Goal: Task Accomplishment & Management: Use online tool/utility

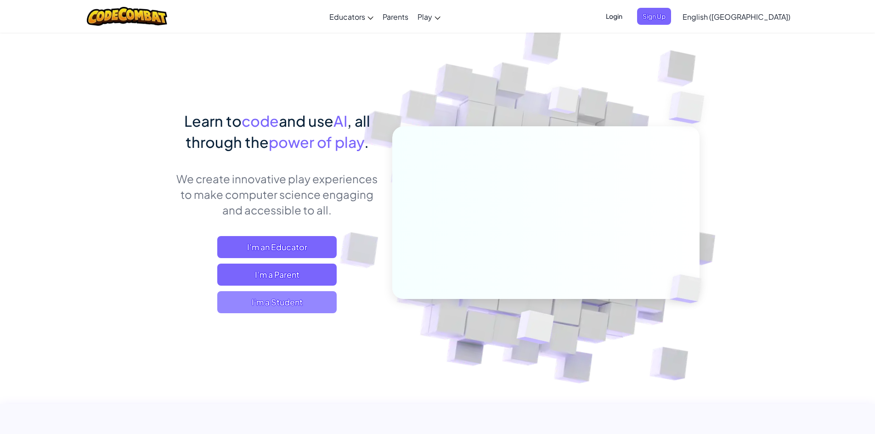
click at [271, 304] on span "I'm a Student" at bounding box center [276, 302] width 119 height 22
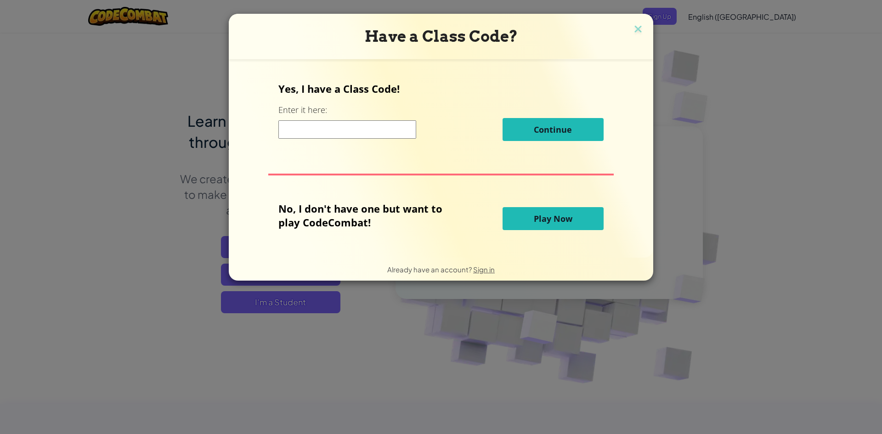
click at [553, 216] on span "Play Now" at bounding box center [553, 218] width 39 height 11
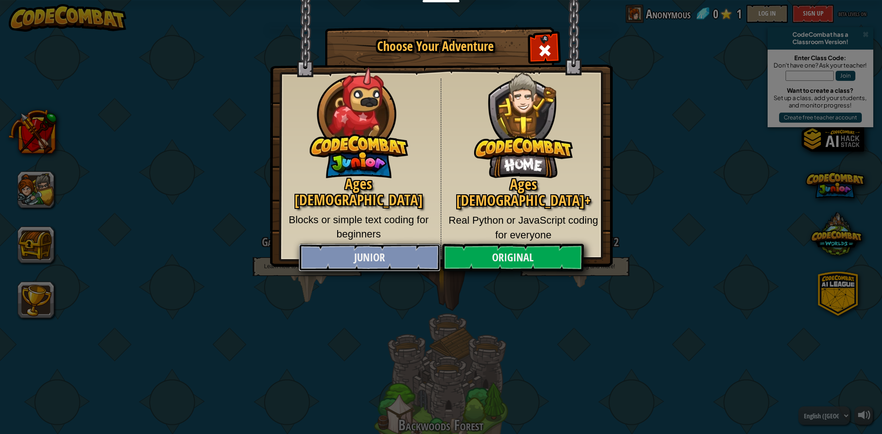
click at [360, 249] on link "Junior" at bounding box center [369, 258] width 141 height 28
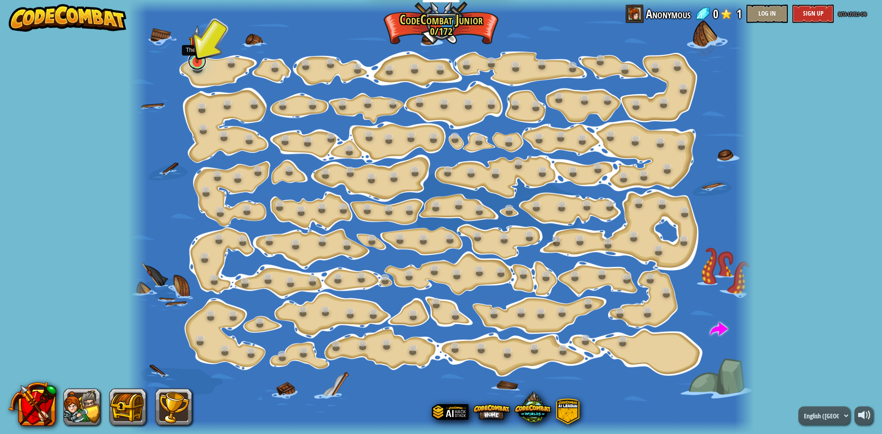
click at [204, 66] on link at bounding box center [197, 61] width 18 height 18
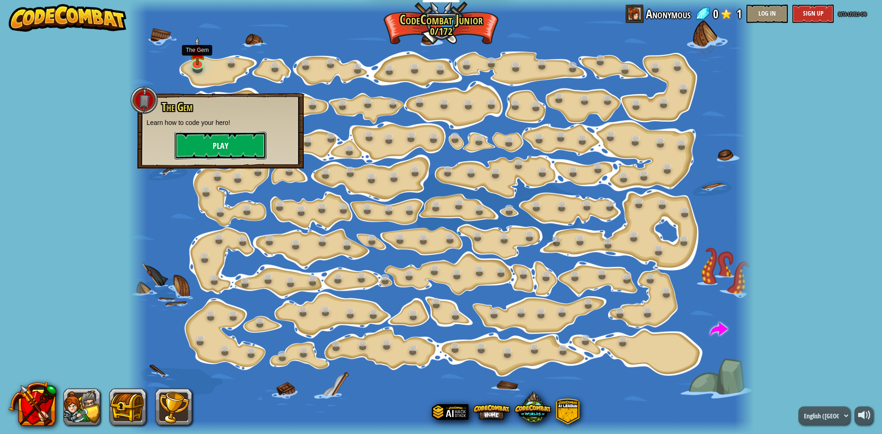
click at [200, 144] on button "Play" at bounding box center [221, 146] width 92 height 28
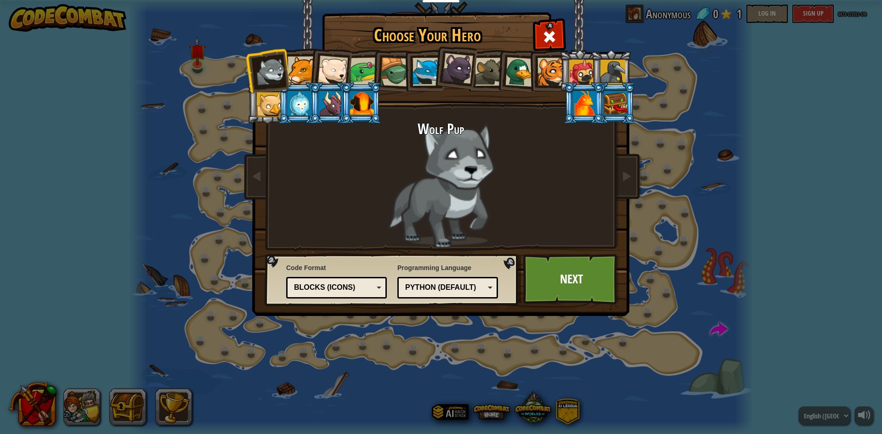
click at [534, 67] on li at bounding box center [548, 71] width 41 height 42
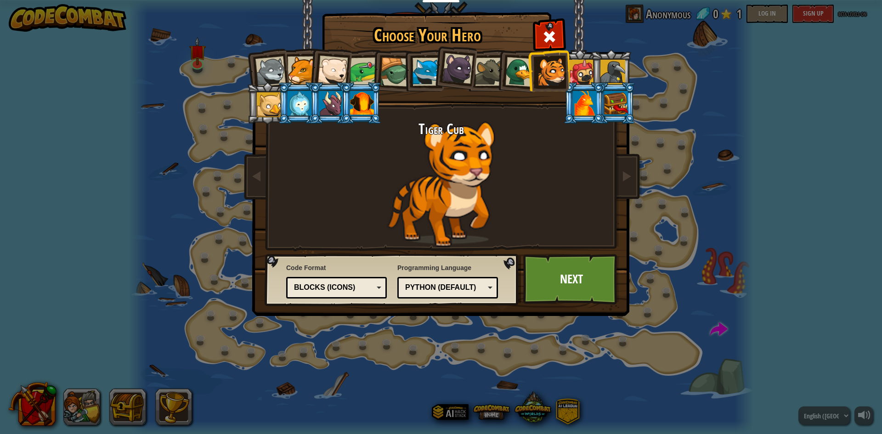
click at [519, 70] on div at bounding box center [520, 72] width 30 height 30
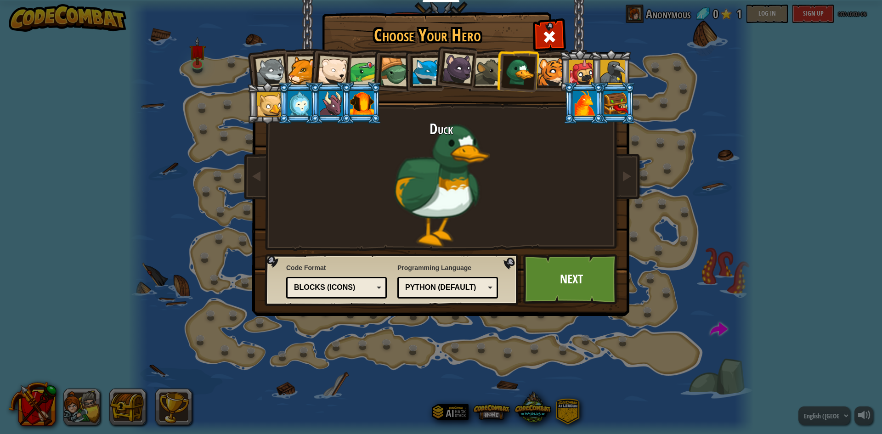
click at [301, 108] on div at bounding box center [300, 103] width 24 height 25
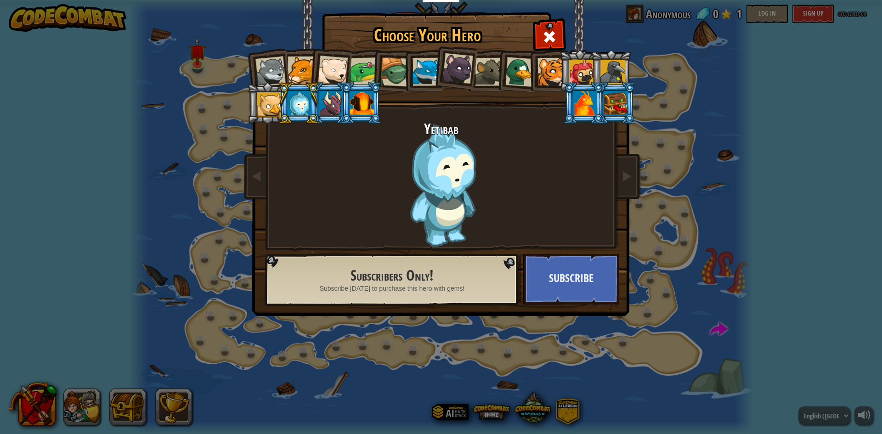
click at [266, 95] on div at bounding box center [269, 104] width 25 height 25
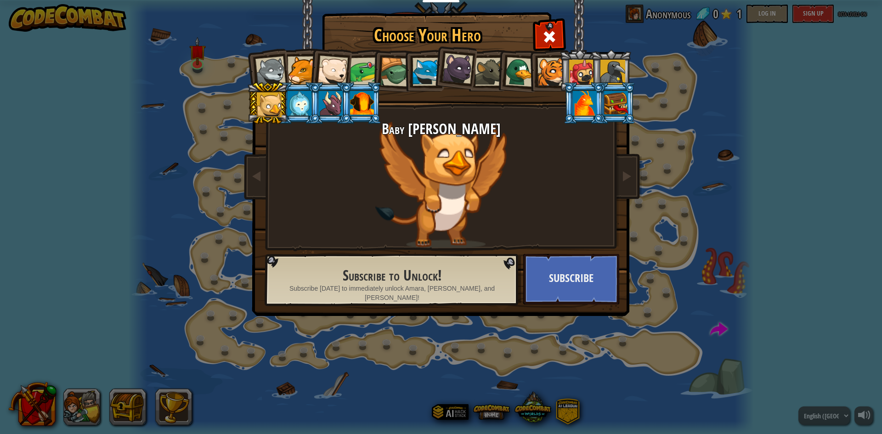
click at [300, 71] on div at bounding box center [302, 70] width 28 height 28
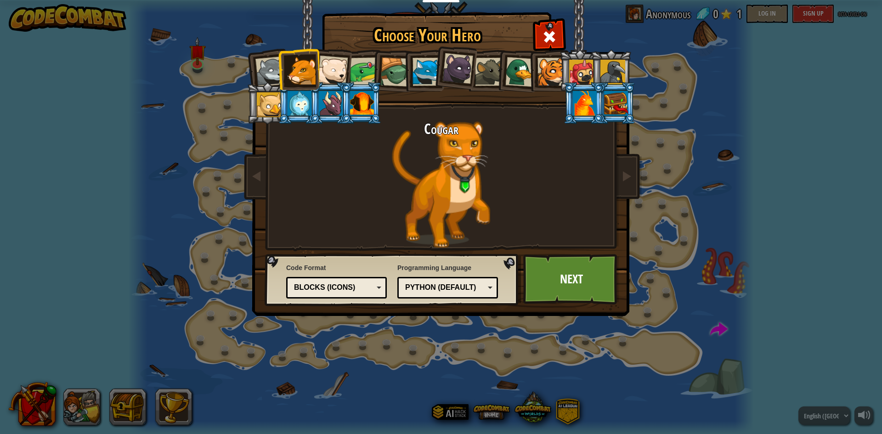
click at [331, 70] on div at bounding box center [332, 71] width 30 height 30
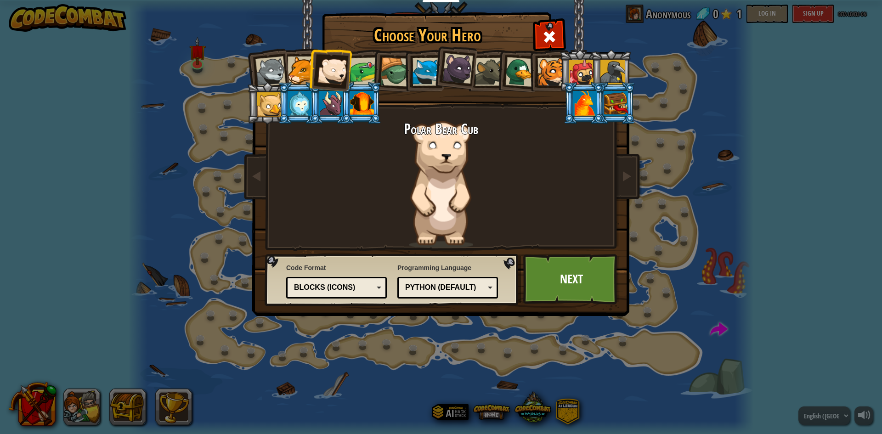
click at [366, 69] on div at bounding box center [364, 71] width 28 height 28
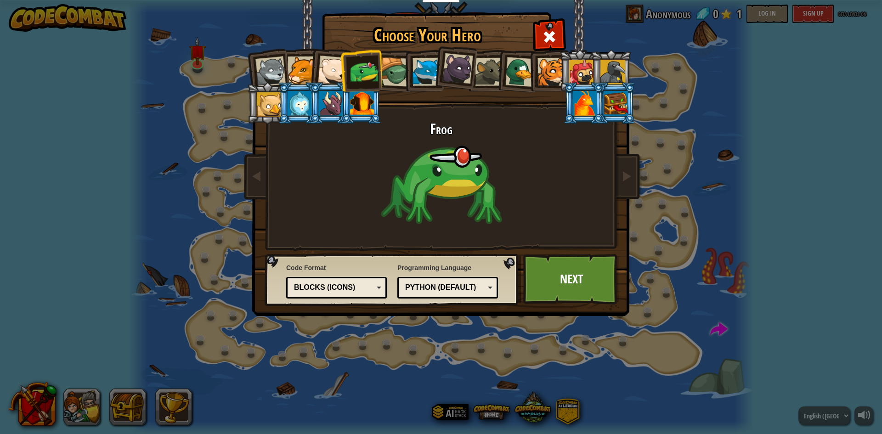
drag, startPoint x: 344, startPoint y: 68, endPoint x: 335, endPoint y: 68, distance: 9.2
click at [343, 68] on li at bounding box center [361, 70] width 42 height 43
click at [335, 68] on div at bounding box center [332, 71] width 30 height 30
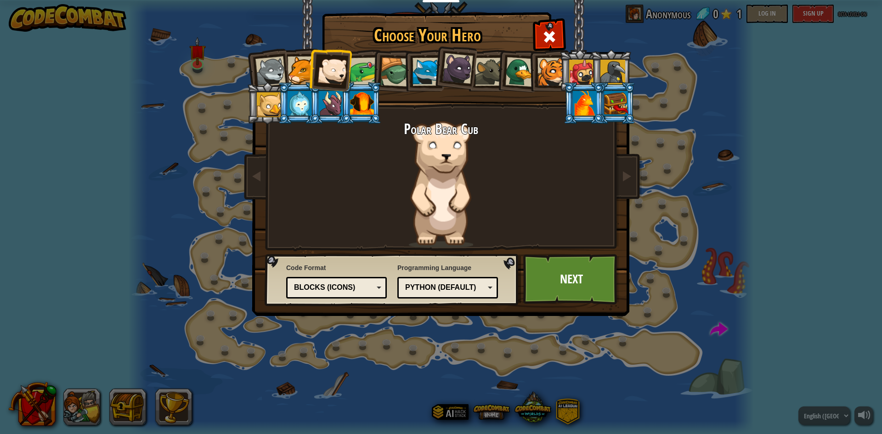
click at [617, 68] on div at bounding box center [612, 72] width 25 height 25
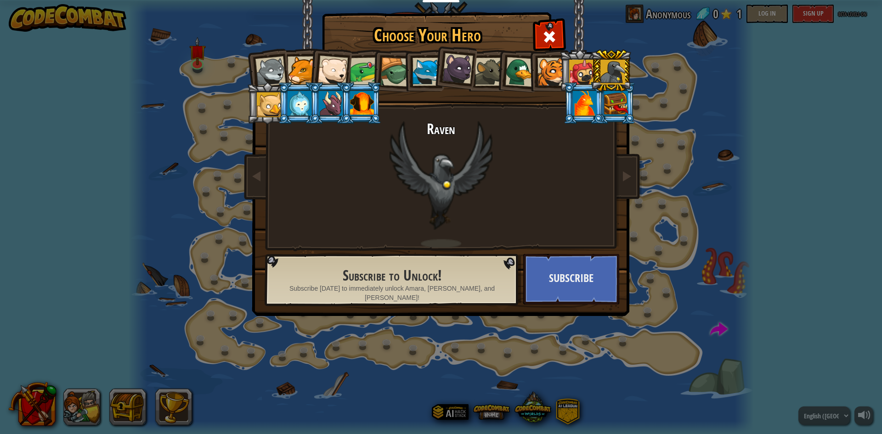
click at [543, 72] on div at bounding box center [551, 72] width 28 height 28
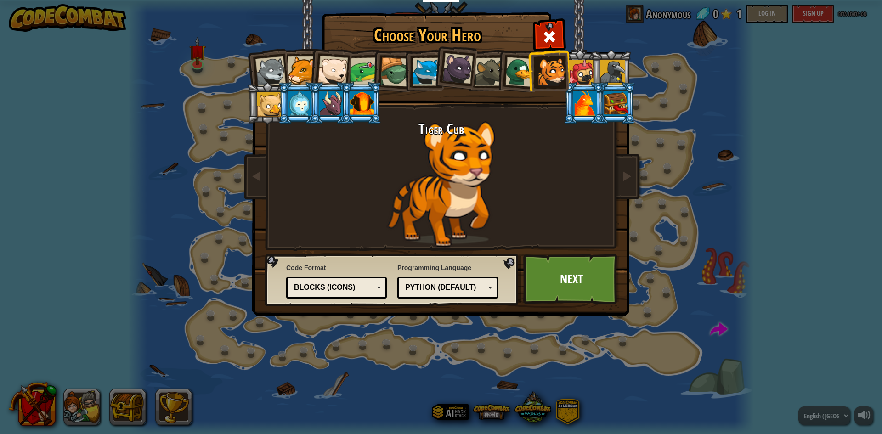
drag, startPoint x: 318, startPoint y: 94, endPoint x: 323, endPoint y: 94, distance: 5.1
click at [318, 94] on li at bounding box center [329, 103] width 41 height 42
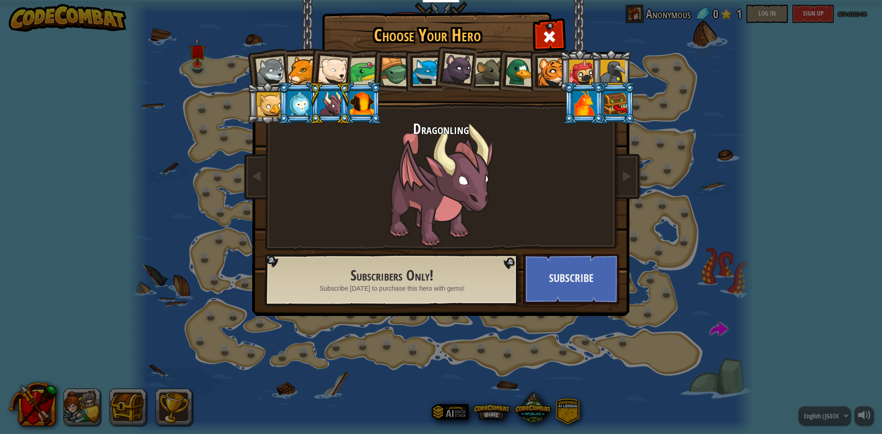
click at [302, 105] on div at bounding box center [300, 103] width 24 height 25
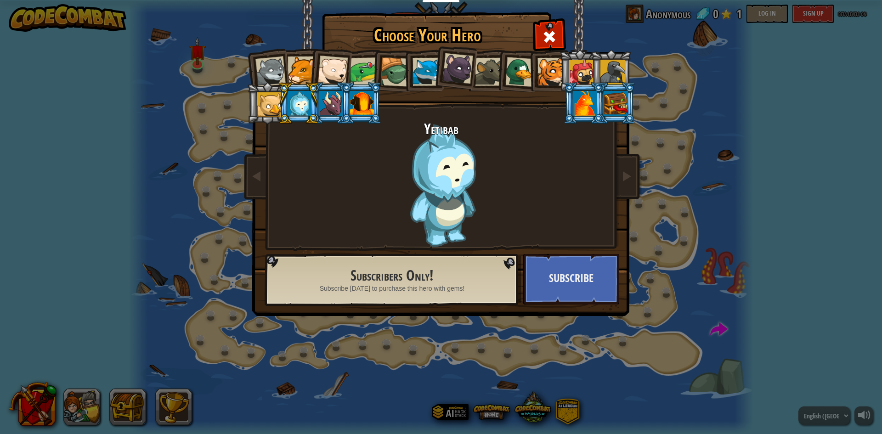
click at [359, 69] on div at bounding box center [364, 71] width 28 height 28
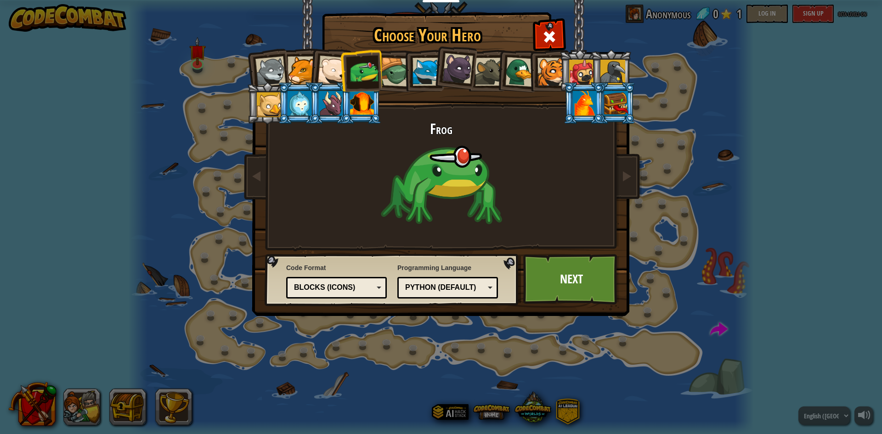
click at [451, 70] on div at bounding box center [457, 68] width 31 height 31
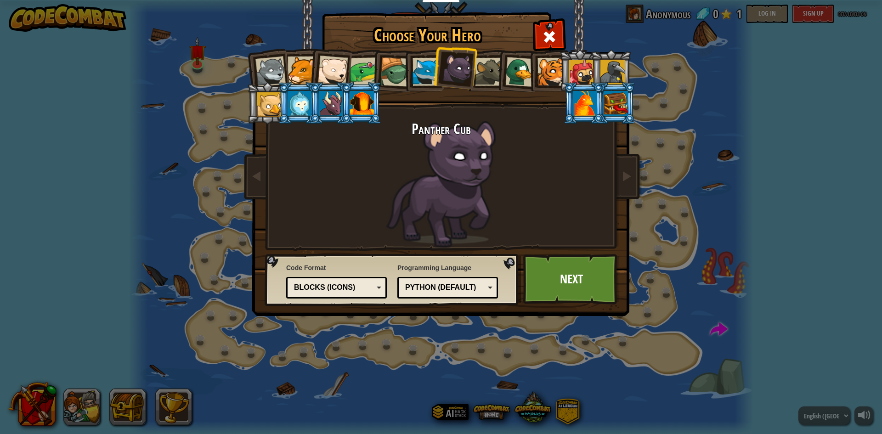
click at [489, 74] on div at bounding box center [489, 72] width 28 height 28
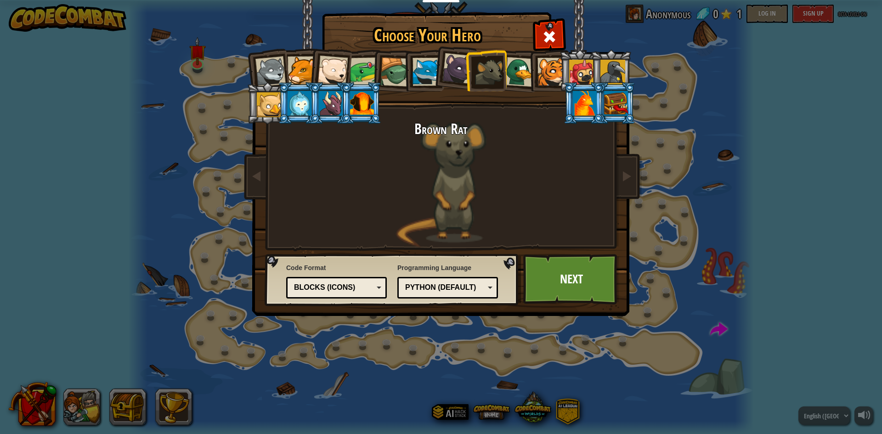
click at [326, 68] on div at bounding box center [332, 71] width 30 height 30
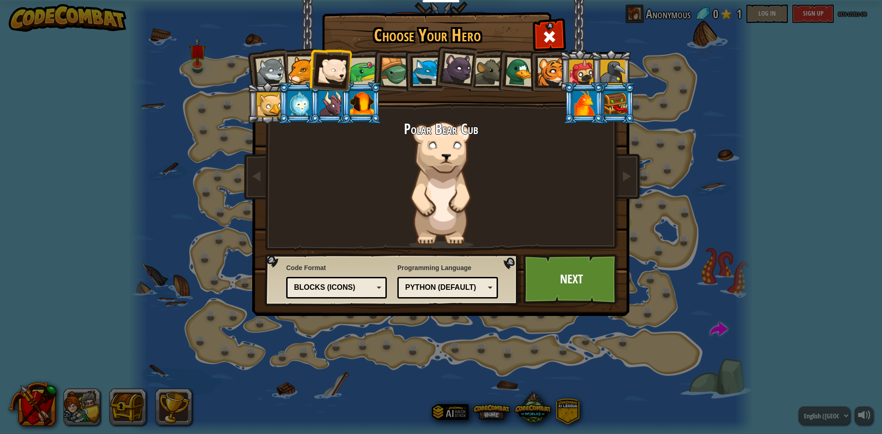
click at [269, 73] on div at bounding box center [270, 71] width 30 height 30
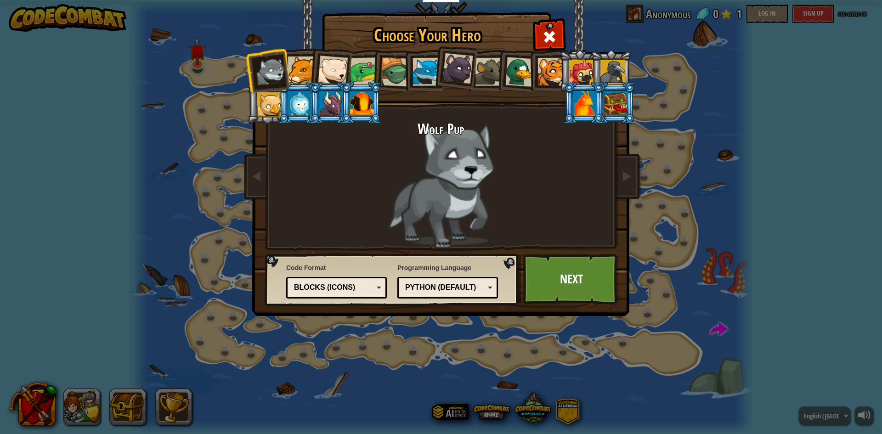
click at [386, 66] on div at bounding box center [394, 71] width 29 height 29
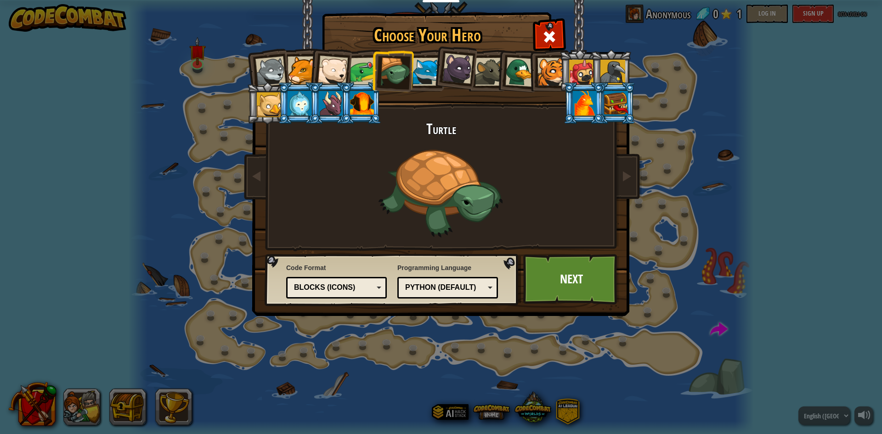
click at [418, 73] on div at bounding box center [426, 72] width 28 height 28
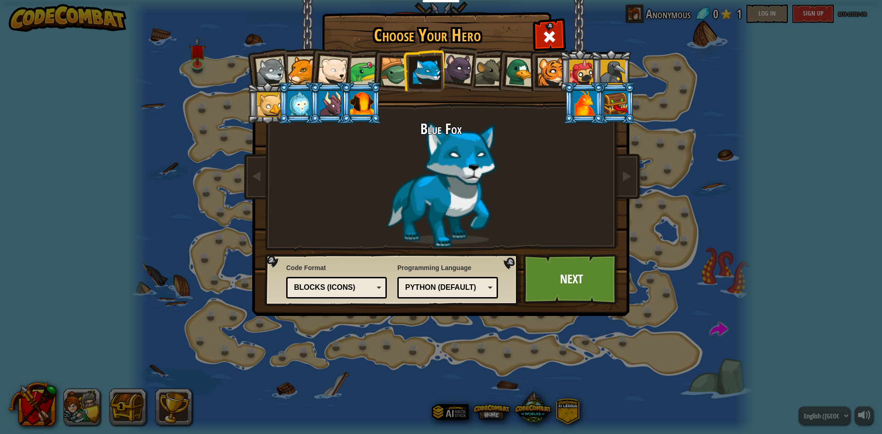
click at [465, 78] on div at bounding box center [457, 68] width 31 height 31
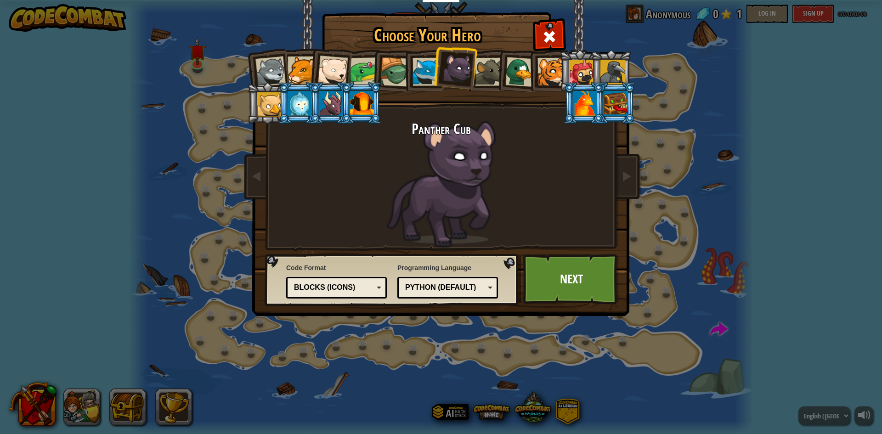
click at [366, 78] on div at bounding box center [364, 71] width 28 height 28
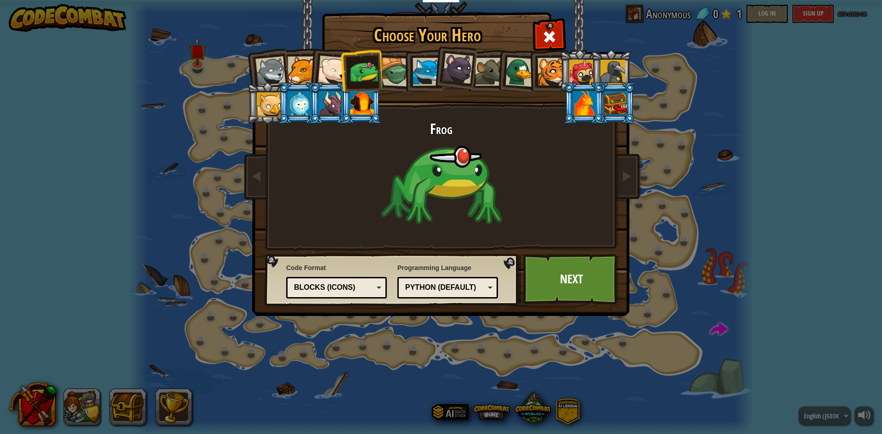
click at [329, 69] on div at bounding box center [332, 71] width 30 height 30
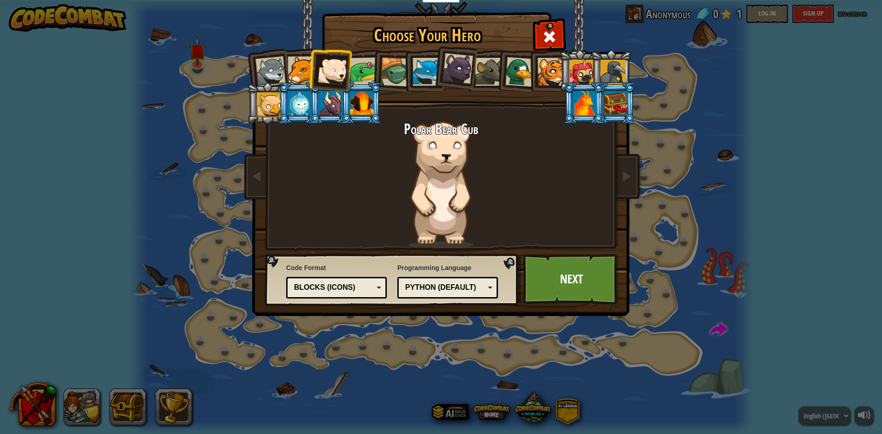
click at [435, 285] on div "Python (Default)" at bounding box center [444, 287] width 79 height 11
click at [485, 372] on div "Choose Your Hero 0 Wolf Pup Cougar Polar Bear Cub Frog Turtle Blue Fox Panther …" at bounding box center [441, 217] width 882 height 434
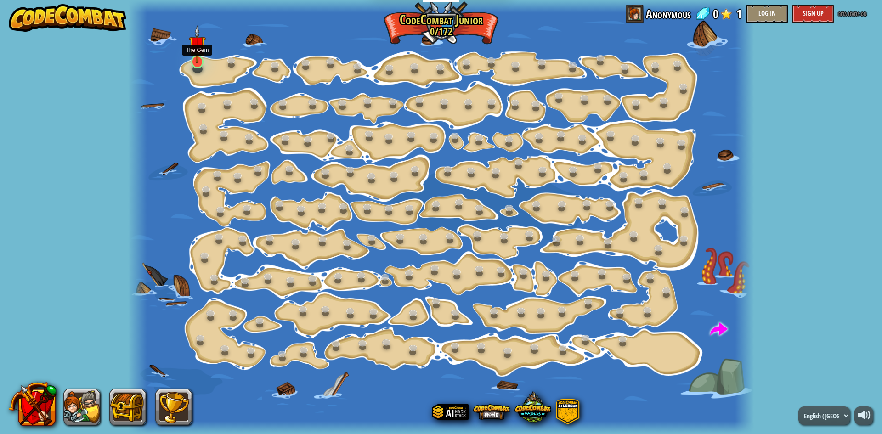
click at [196, 61] on img at bounding box center [197, 44] width 17 height 38
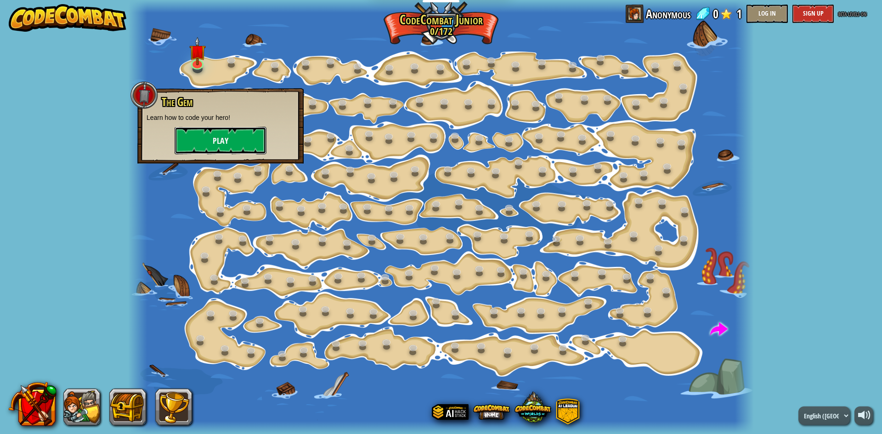
click at [214, 140] on button "Play" at bounding box center [221, 141] width 92 height 28
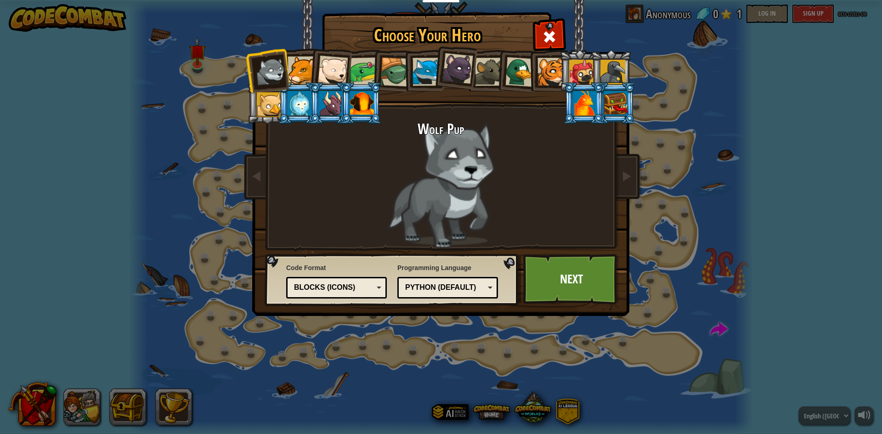
click at [337, 294] on div "Blocks (Icons)" at bounding box center [336, 288] width 89 height 14
click at [546, 278] on link "Next" at bounding box center [571, 279] width 96 height 51
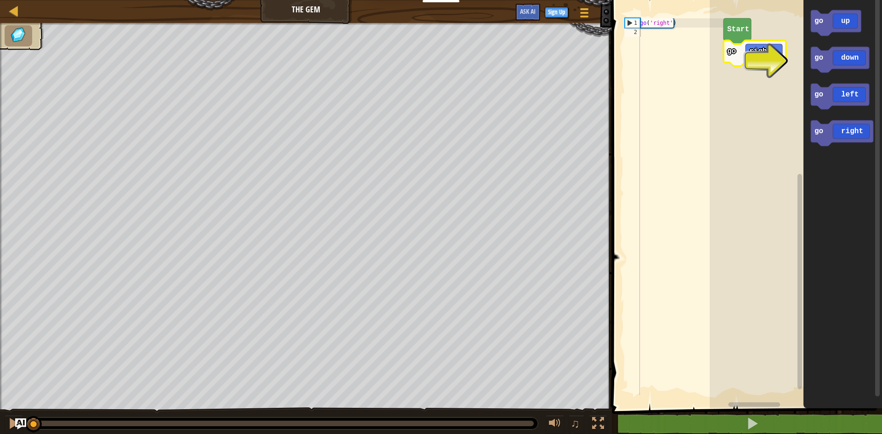
type textarea "go('right')"
click at [654, 25] on div "go ( 'right' )" at bounding box center [680, 215] width 85 height 395
click at [852, 132] on icon "Blockly Workspace" at bounding box center [842, 133] width 62 height 26
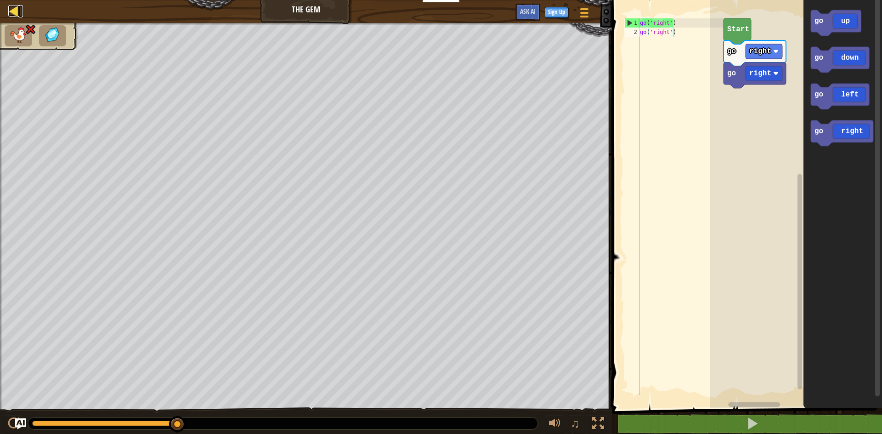
click at [12, 15] on div at bounding box center [13, 10] width 11 height 11
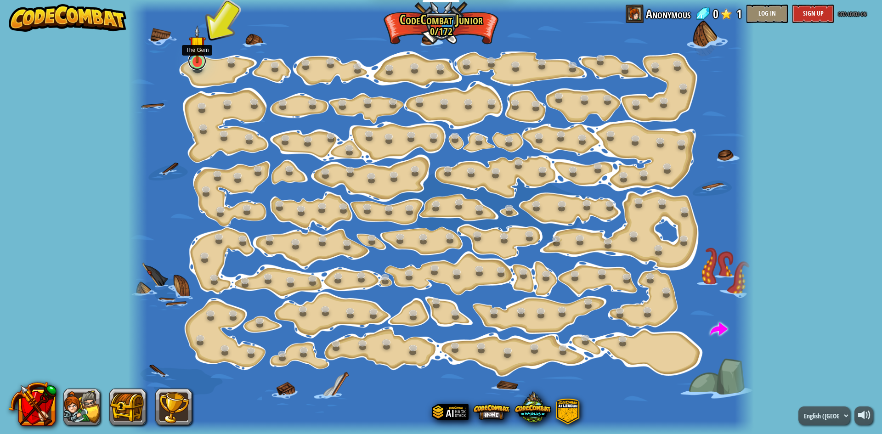
click at [197, 65] on link at bounding box center [197, 61] width 18 height 18
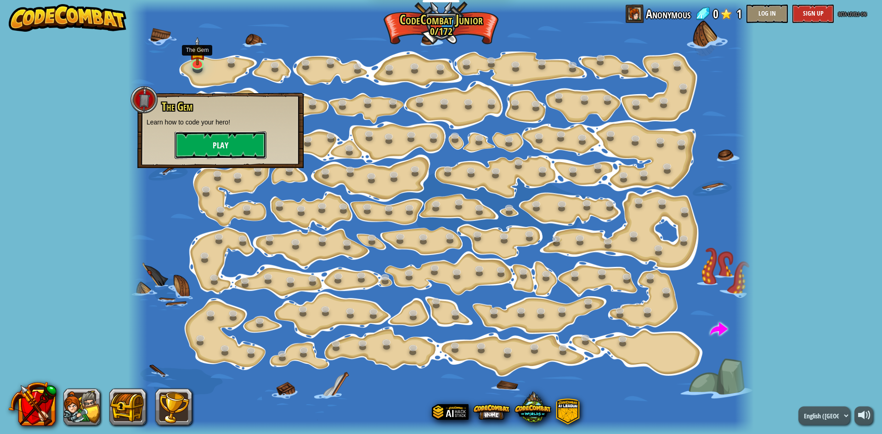
click at [226, 145] on button "Play" at bounding box center [221, 145] width 92 height 28
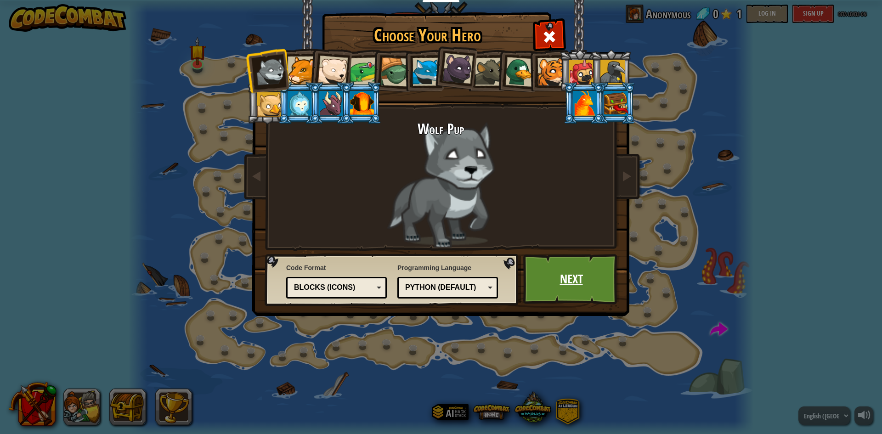
click at [548, 289] on link "Next" at bounding box center [571, 279] width 96 height 51
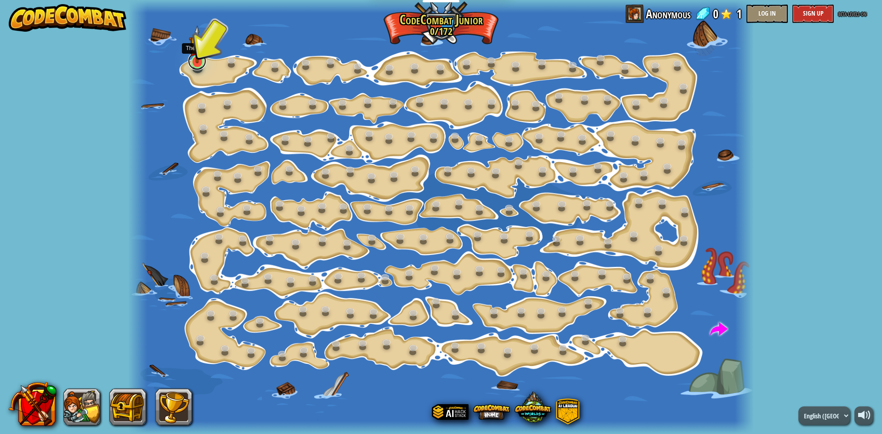
click at [201, 66] on link at bounding box center [197, 61] width 18 height 18
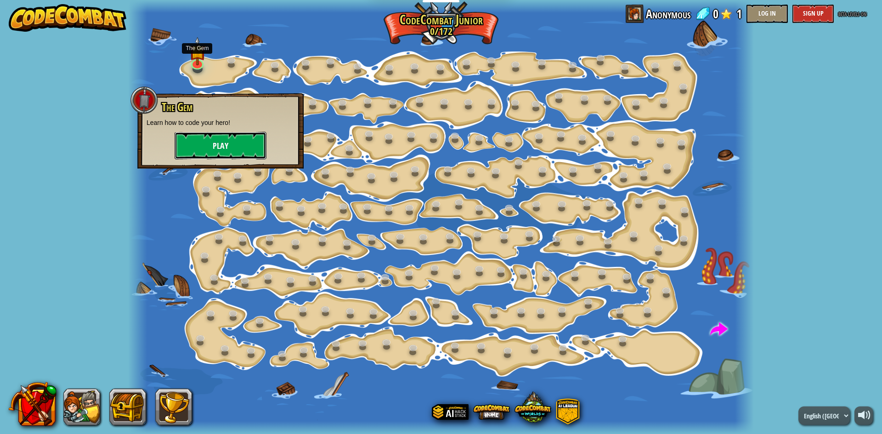
click at [216, 145] on button "Play" at bounding box center [221, 146] width 92 height 28
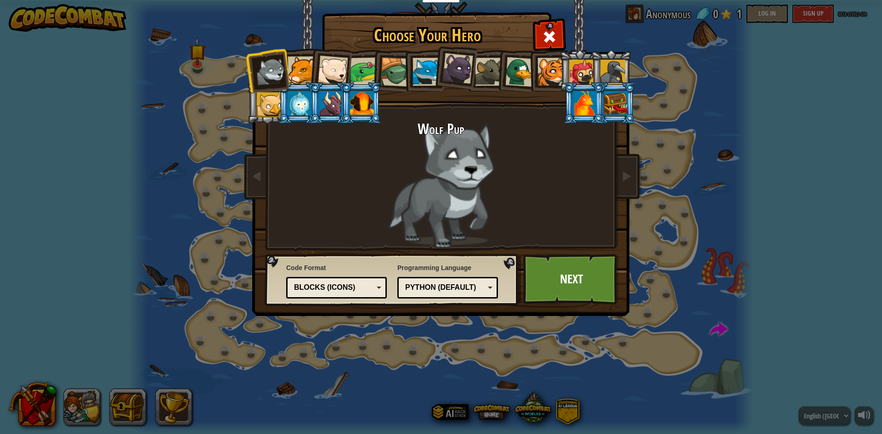
click at [339, 287] on div "Blocks (Icons)" at bounding box center [333, 287] width 79 height 11
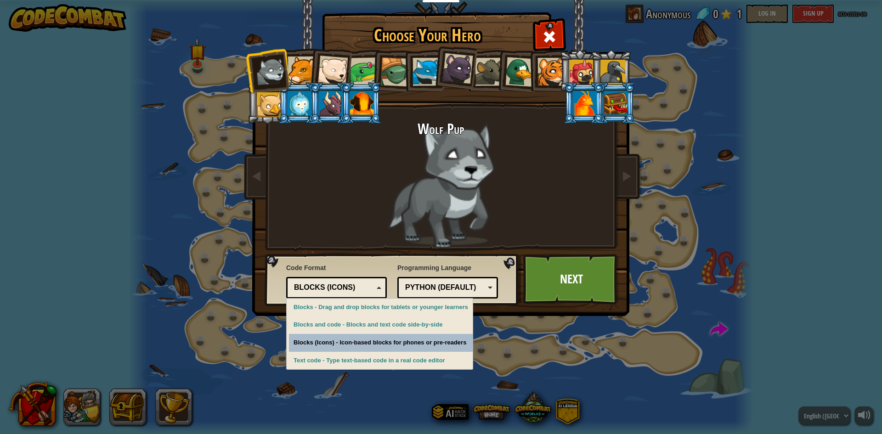
click at [342, 347] on div "Choose Your Hero 0 Wolf Pup Cougar Polar Bear Cub Frog Turtle Blue Fox Panther …" at bounding box center [441, 217] width 882 height 434
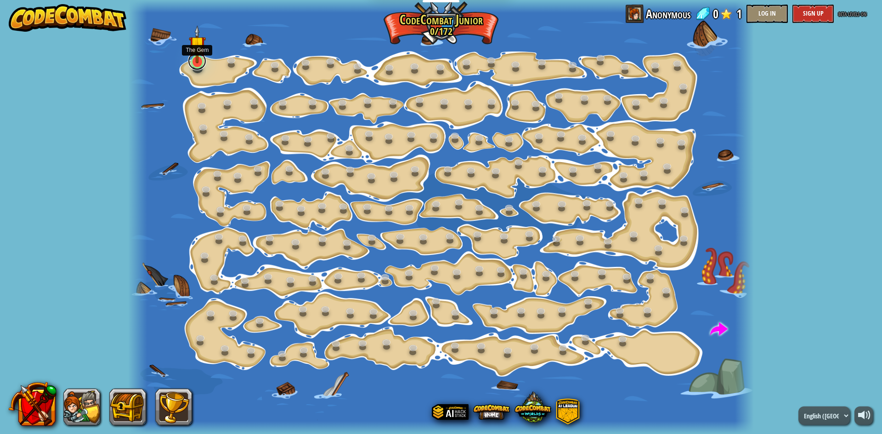
click at [196, 67] on link at bounding box center [197, 61] width 18 height 18
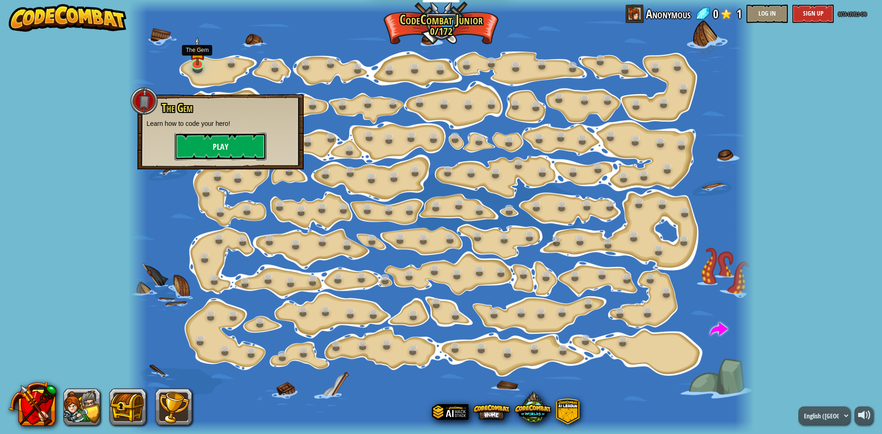
click at [234, 145] on button "Play" at bounding box center [221, 147] width 92 height 28
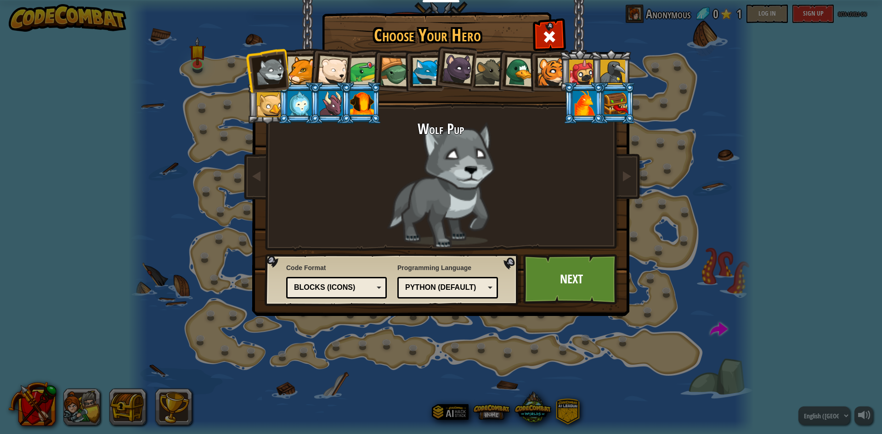
click at [350, 295] on div "Text code Blocks and code Blocks Blocks (Icons) Blocks (Icons)" at bounding box center [336, 288] width 101 height 22
click at [576, 276] on link "Next" at bounding box center [571, 279] width 96 height 51
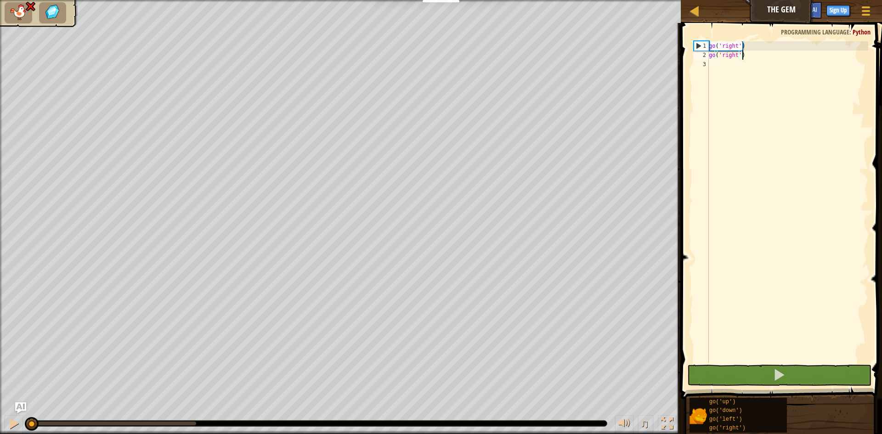
click at [735, 57] on div "go ( 'right' ) go ( 'right' )" at bounding box center [787, 211] width 161 height 340
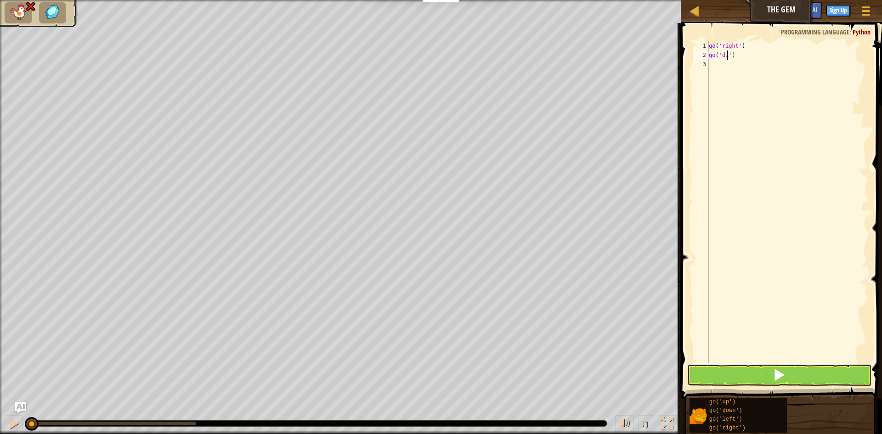
type textarea "go('diwb')"
click at [733, 58] on div "go ( 'right' ) go ( 'diwb' )" at bounding box center [787, 211] width 161 height 340
click at [744, 71] on div "go( 'down ') press enter" at bounding box center [795, 81] width 174 height 41
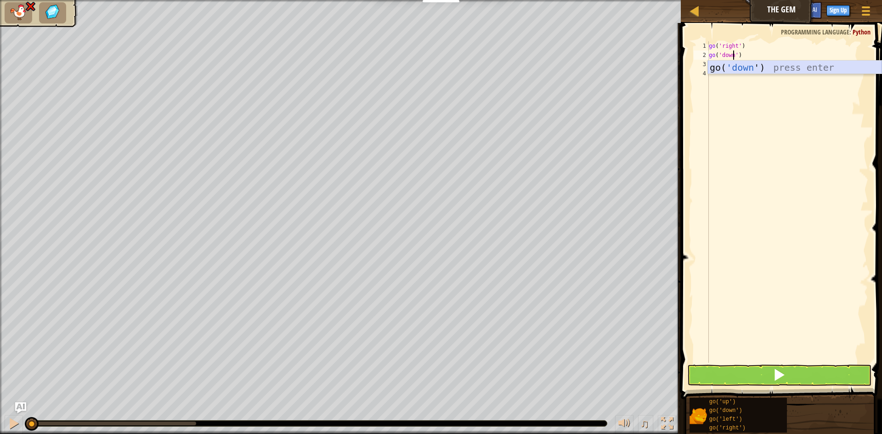
scroll to position [4, 1]
click at [788, 371] on button at bounding box center [779, 375] width 184 height 21
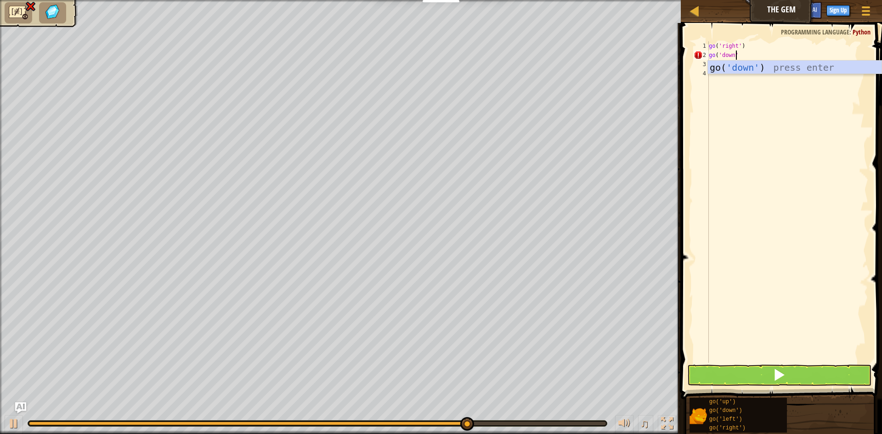
scroll to position [4, 2]
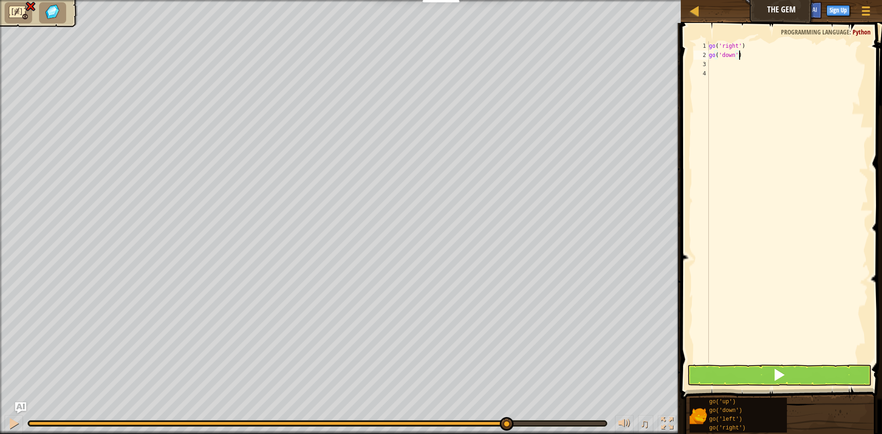
type textarea "go('down')"
click at [797, 366] on button at bounding box center [779, 375] width 184 height 21
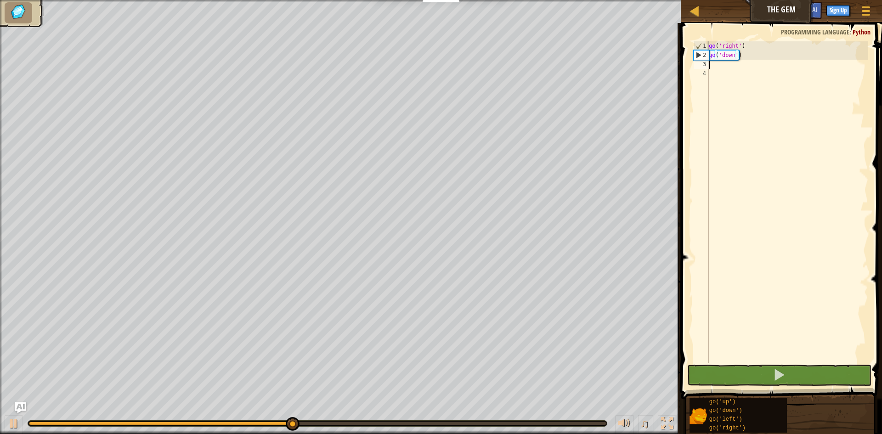
click at [719, 66] on div "go ( 'right' ) go ( 'down' )" at bounding box center [787, 211] width 161 height 340
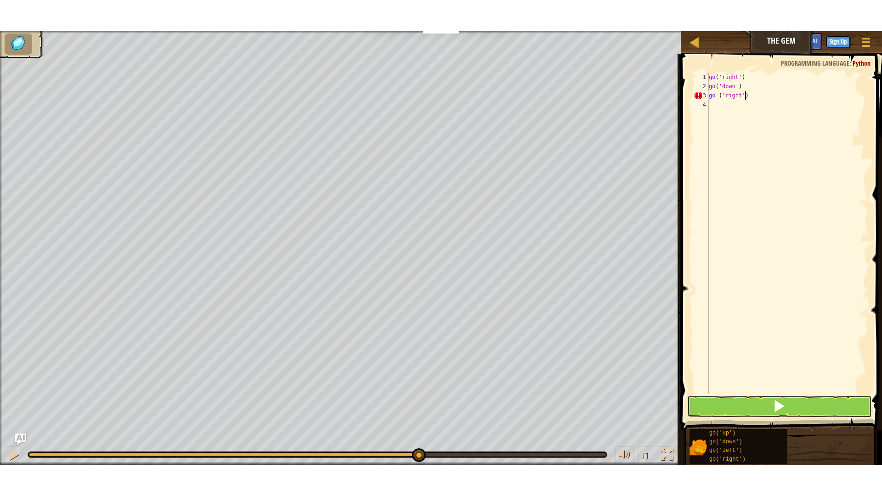
scroll to position [4, 3]
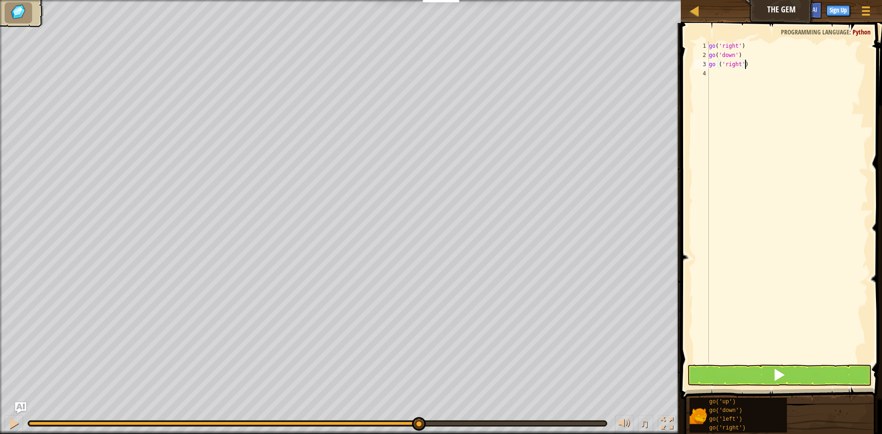
type textarea "go ('right')"
click at [754, 377] on button at bounding box center [779, 375] width 184 height 21
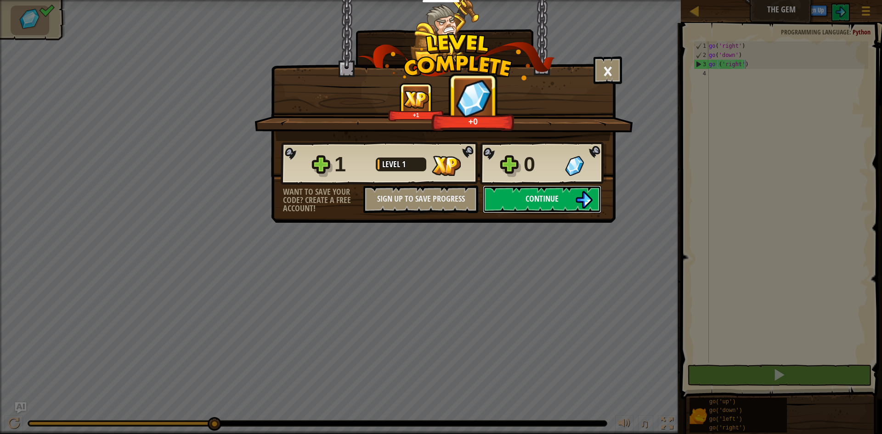
click at [497, 197] on button "Continue" at bounding box center [542, 200] width 118 height 28
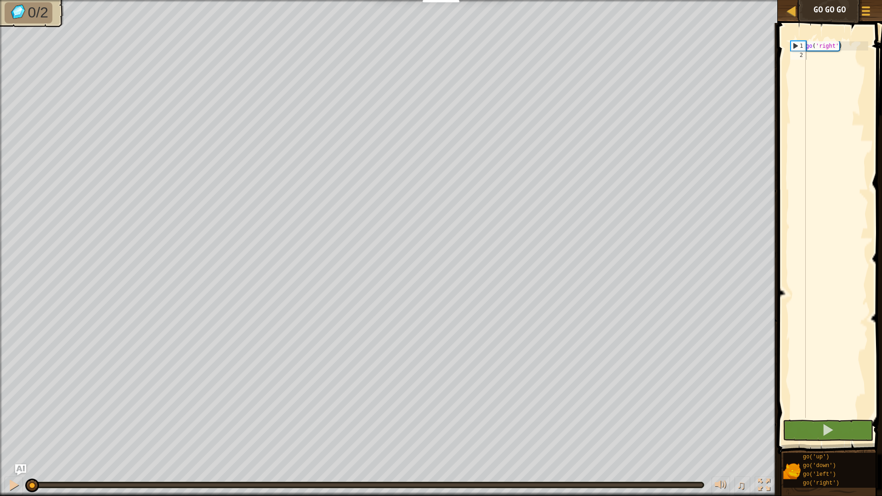
click at [821, 56] on div "go ( 'right' )" at bounding box center [836, 238] width 64 height 395
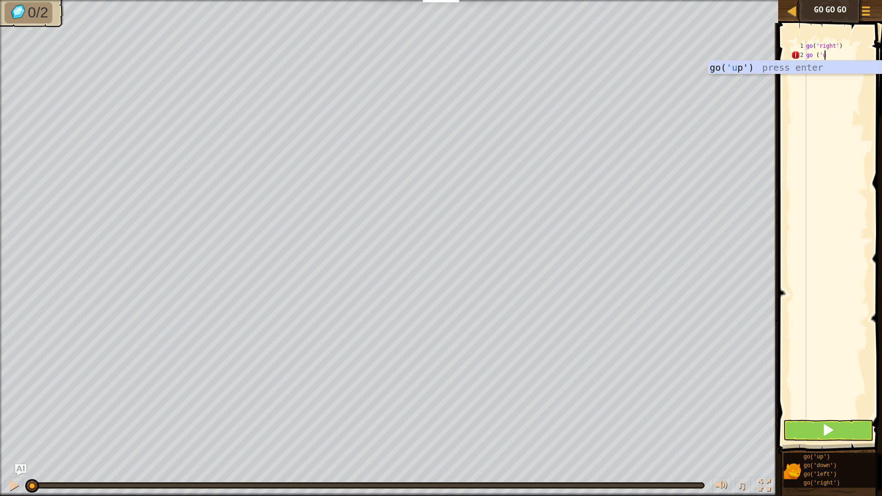
scroll to position [4, 1]
type textarea "go ('up')"
type textarea "go (right')"
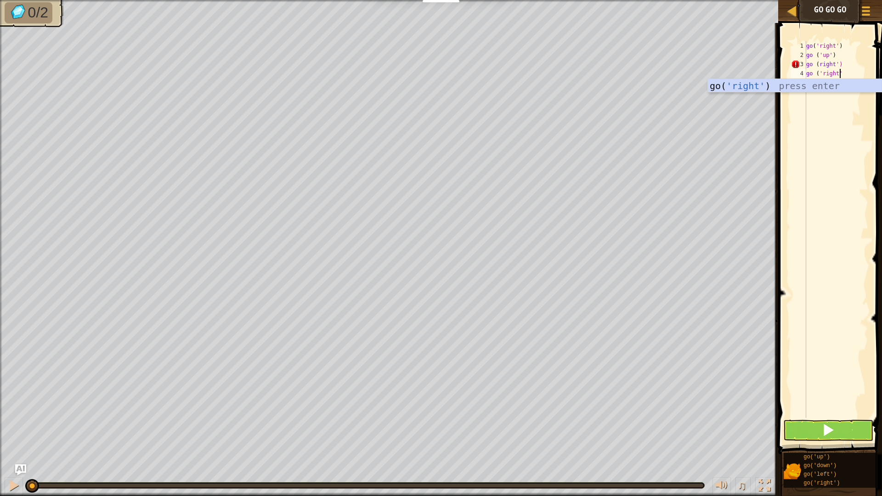
type textarea "go ('right')"
click at [823, 433] on span at bounding box center [828, 429] width 13 height 13
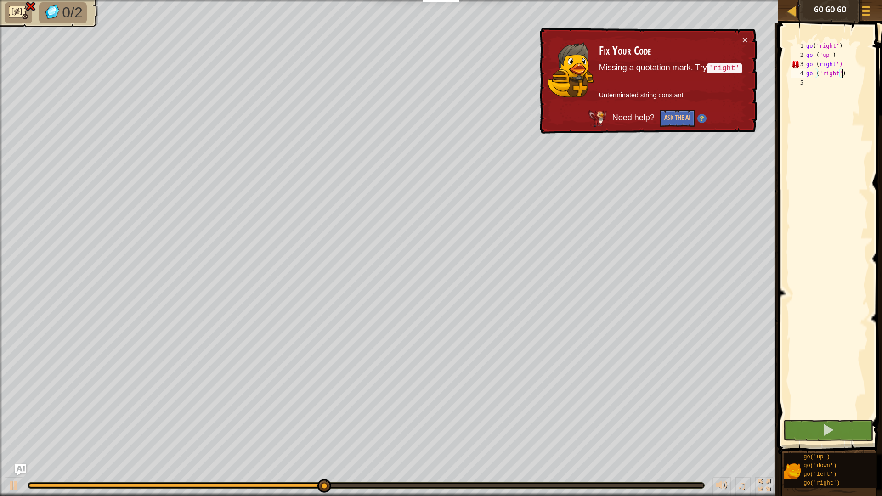
drag, startPoint x: 820, startPoint y: 63, endPoint x: 873, endPoint y: 58, distance: 53.6
click at [822, 62] on div "go ( 'right' ) go ( 'up' ) go ( right ') go ( 'right' )" at bounding box center [836, 238] width 64 height 395
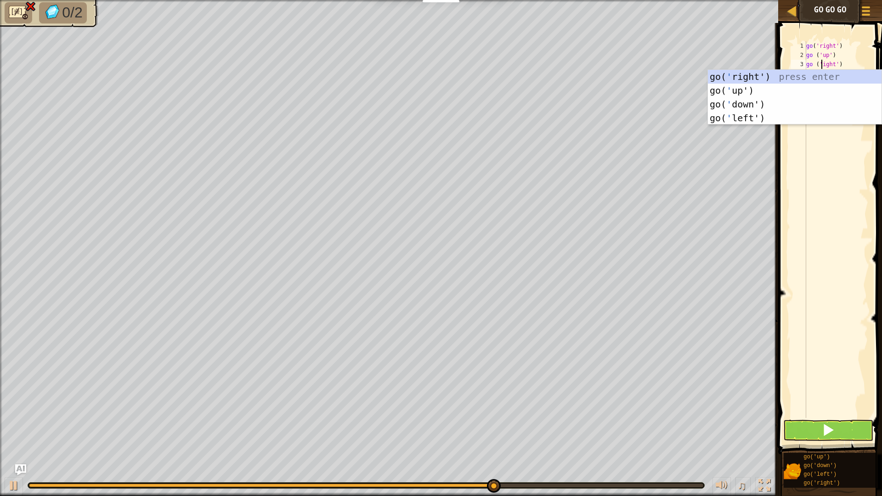
scroll to position [4, 2]
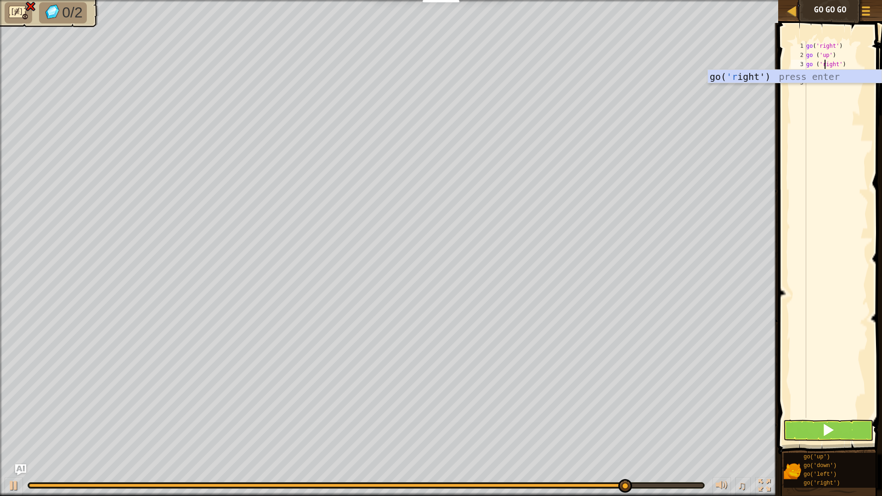
type textarea "go ('right')"
click at [830, 434] on span at bounding box center [828, 429] width 13 height 13
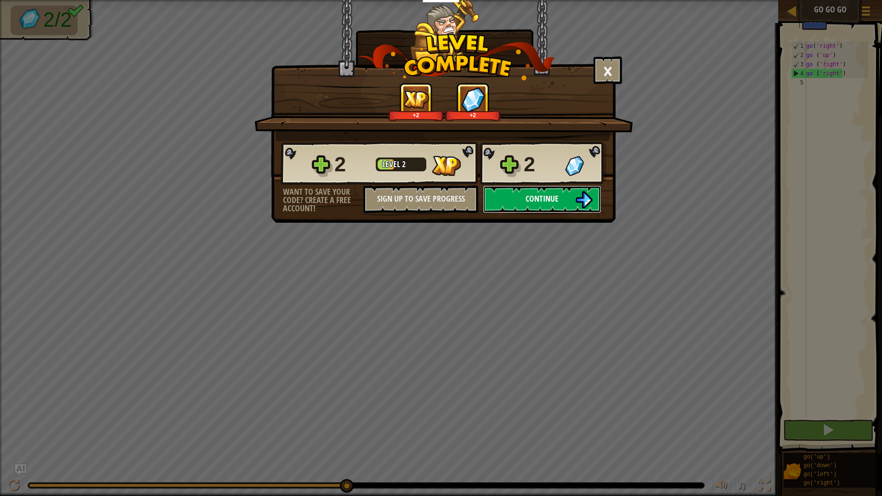
click at [530, 203] on span "Continue" at bounding box center [541, 198] width 33 height 11
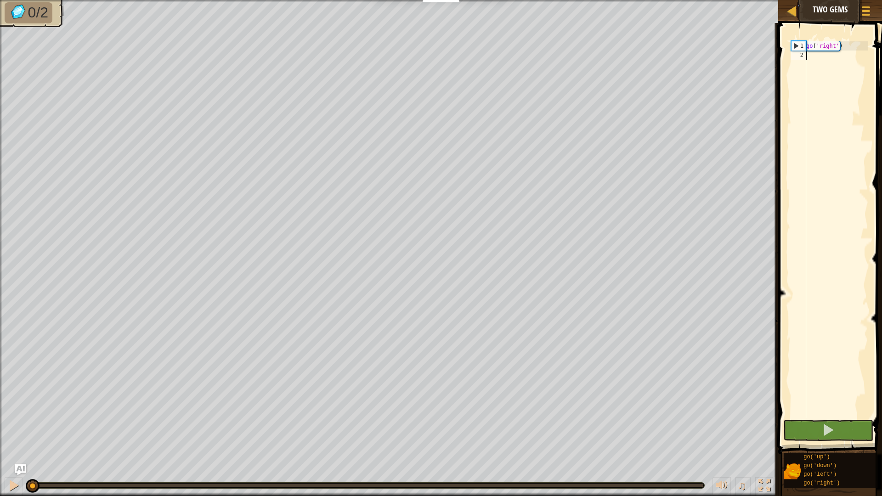
click at [820, 62] on div "go ( 'right' )" at bounding box center [836, 238] width 64 height 395
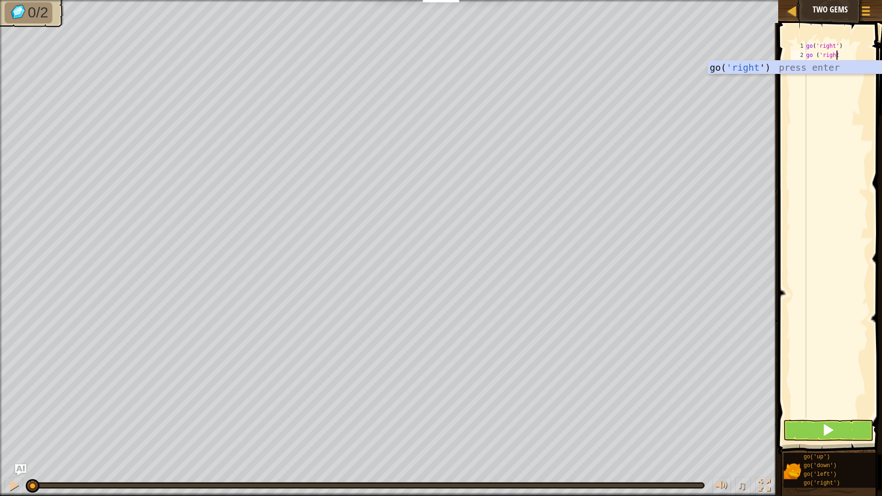
scroll to position [4, 2]
type textarea "go ('right')"
click at [804, 422] on button at bounding box center [828, 430] width 90 height 21
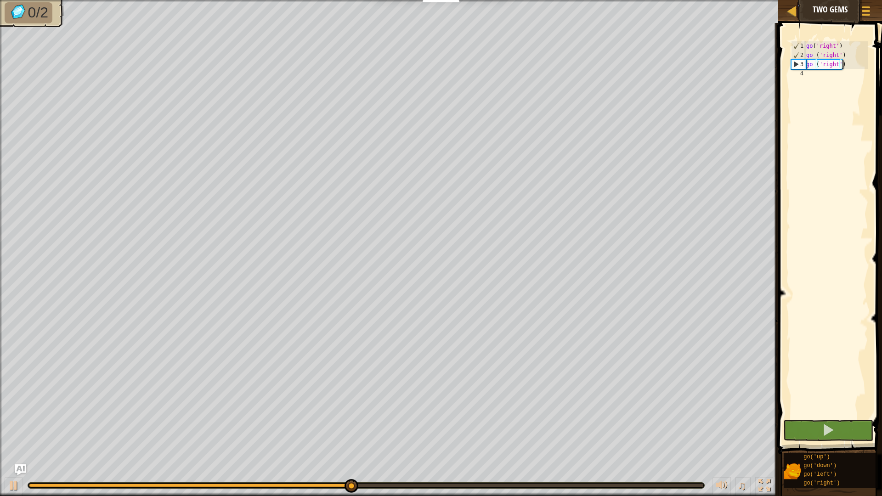
click at [829, 74] on div "go ( 'right' ) go ( 'right' ) go ( 'right' )" at bounding box center [836, 238] width 64 height 395
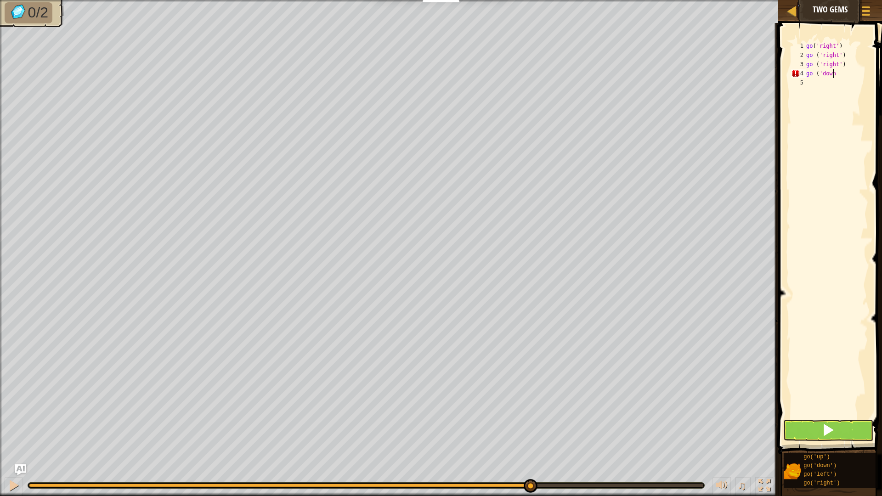
scroll to position [4, 2]
type textarea "go ('down')"
type textarea "go ('up')"
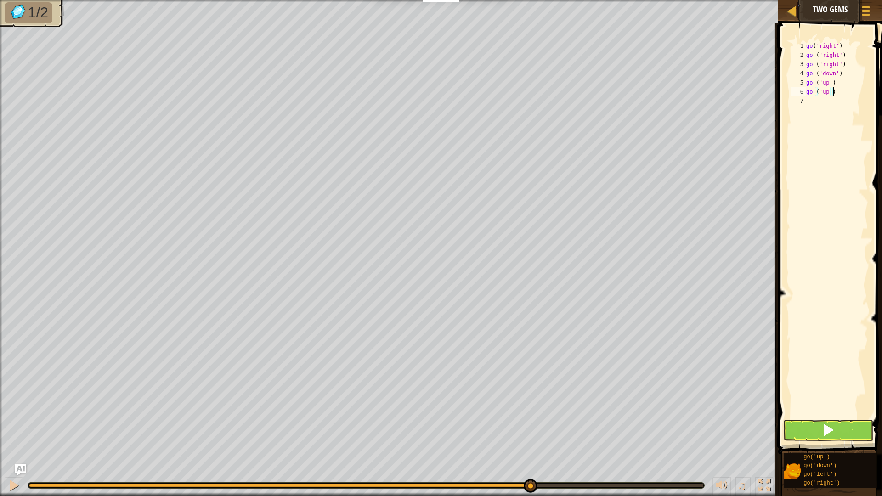
type textarea "go ('up')"
click at [823, 426] on span at bounding box center [828, 429] width 13 height 13
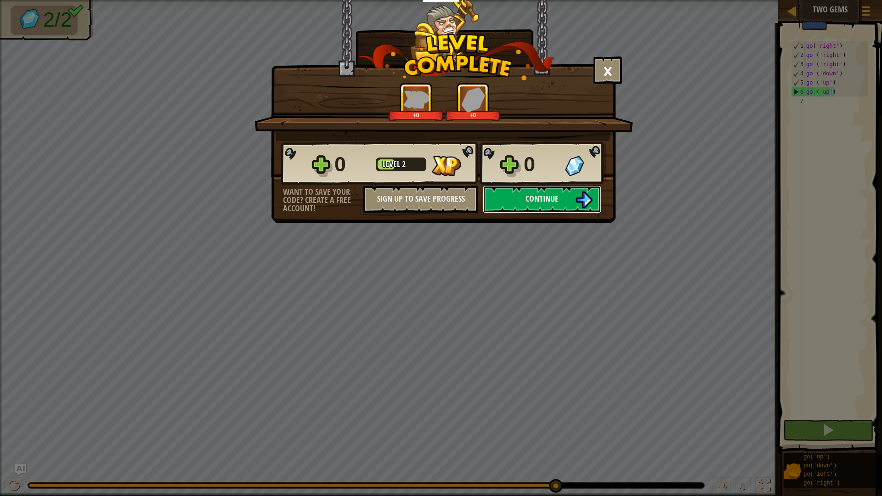
click at [508, 196] on button "Continue" at bounding box center [542, 200] width 118 height 28
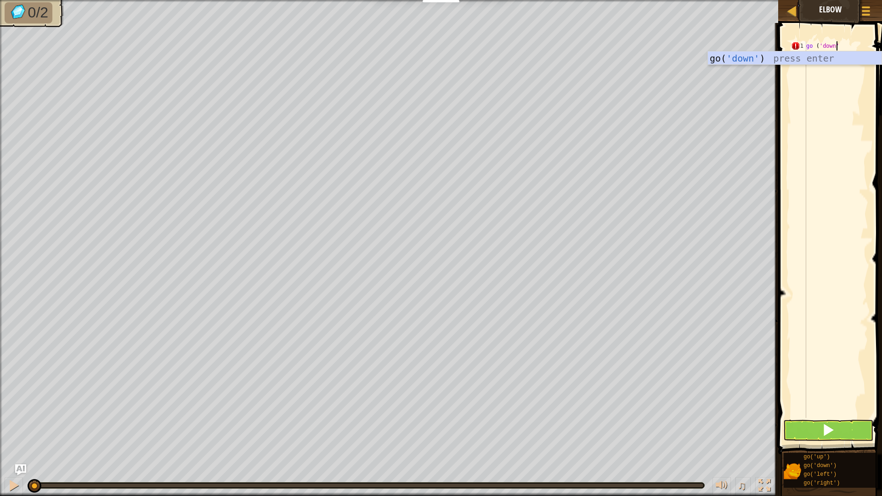
scroll to position [4, 2]
type textarea "go ('down')"
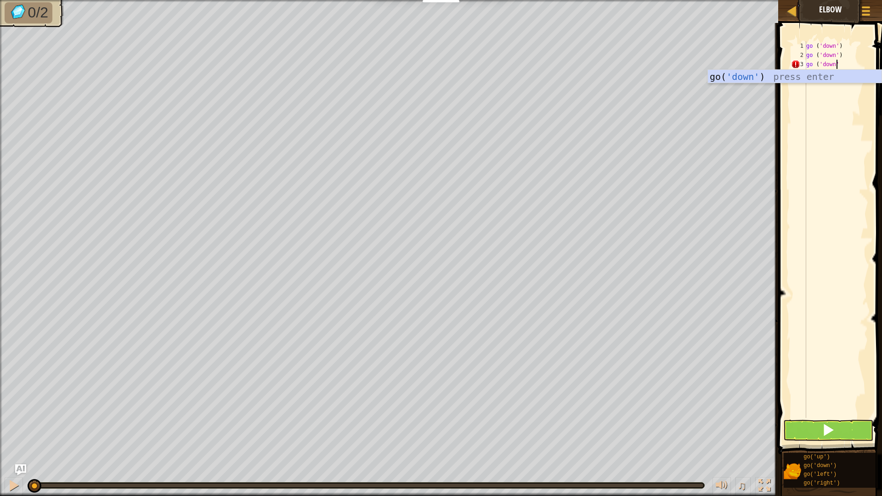
type textarea "go ('down')"
click at [812, 434] on button at bounding box center [828, 430] width 90 height 21
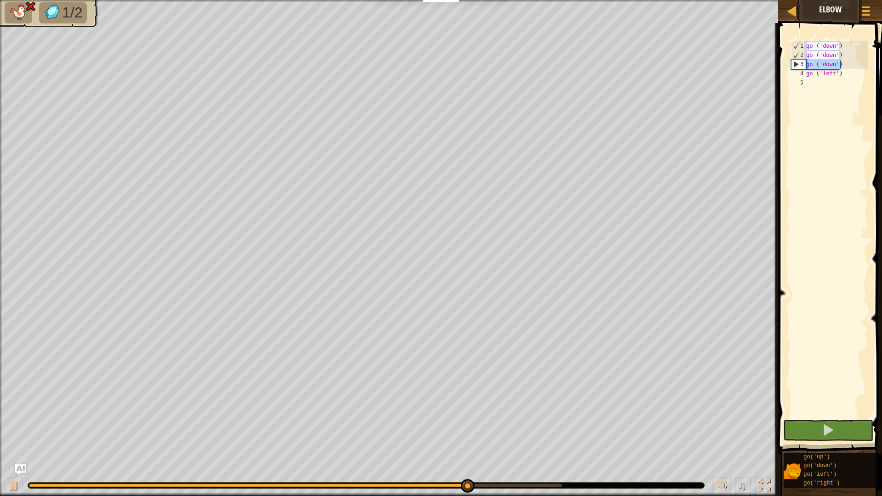
drag, startPoint x: 841, startPoint y: 63, endPoint x: 802, endPoint y: 65, distance: 38.6
click at [802, 65] on div "go ('left') 1 2 3 4 5 go ( 'down' ) go ( 'down' ) go ( 'down' ) go ( 'left' ) ה…" at bounding box center [828, 229] width 79 height 377
type textarea "go ('down')"
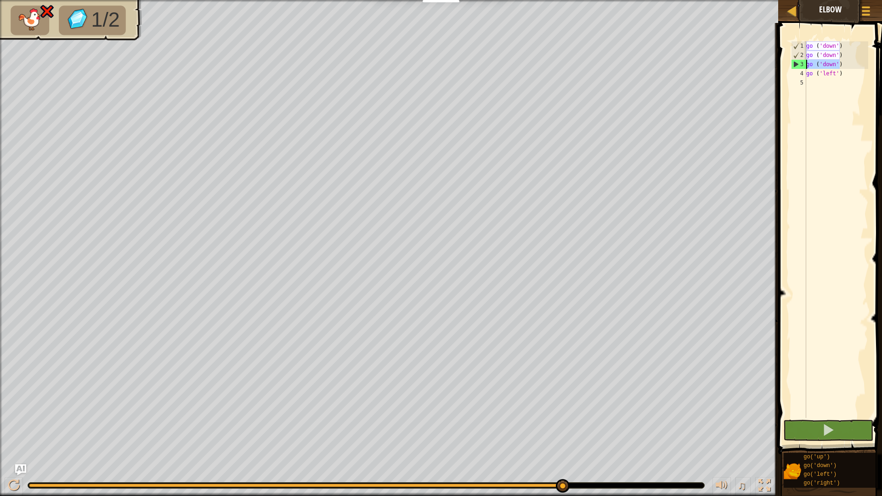
scroll to position [4, 0]
type textarea "go ('down')"
click at [821, 429] on button at bounding box center [828, 430] width 90 height 21
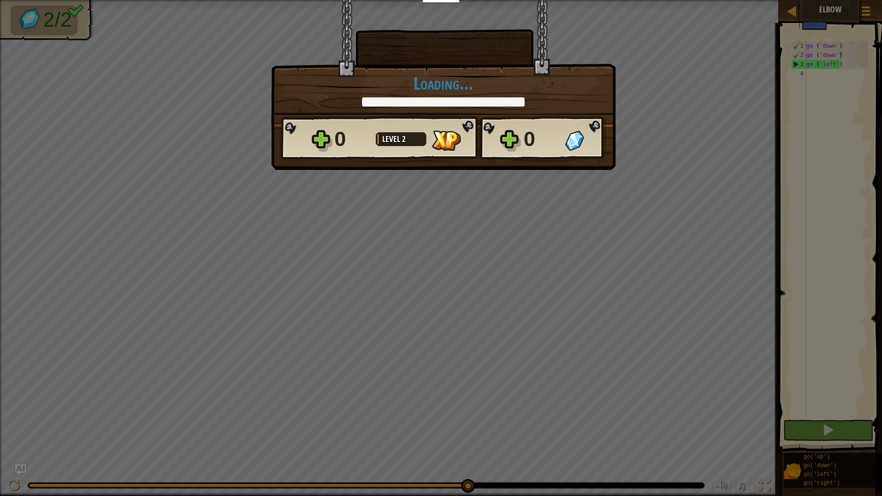
scroll to position [4, 2]
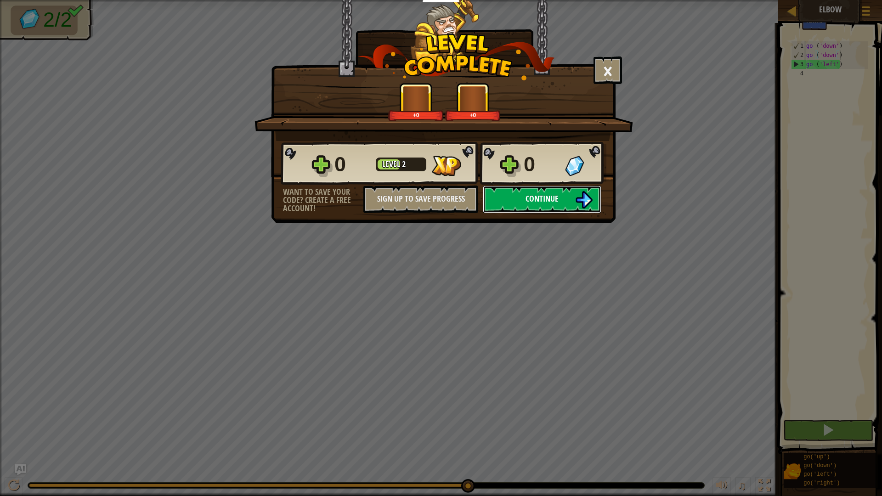
click at [560, 193] on button "Continue" at bounding box center [542, 200] width 118 height 28
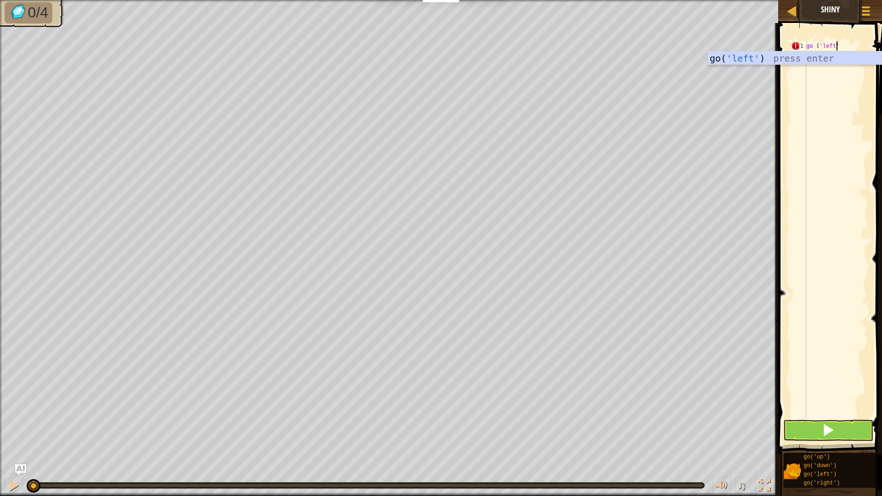
scroll to position [4, 2]
type textarea "go ('left')"
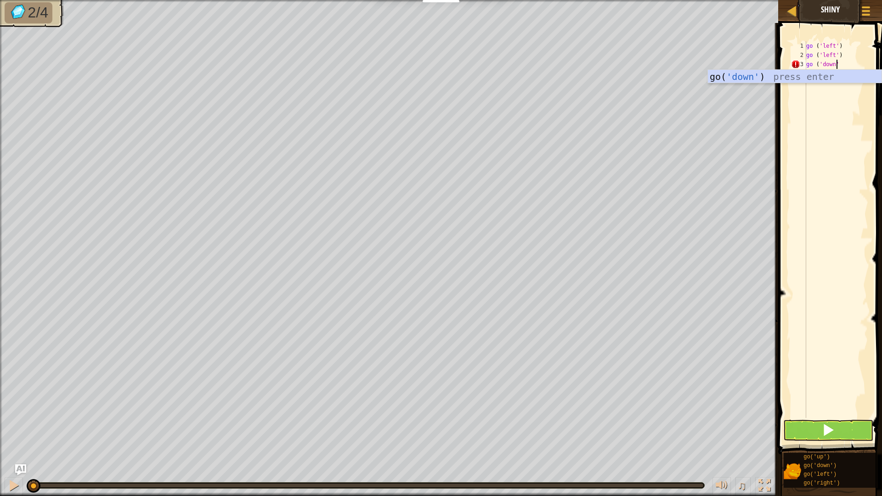
type textarea "go ('down')"
type textarea "go ('right')"
click at [812, 434] on button at bounding box center [828, 430] width 90 height 21
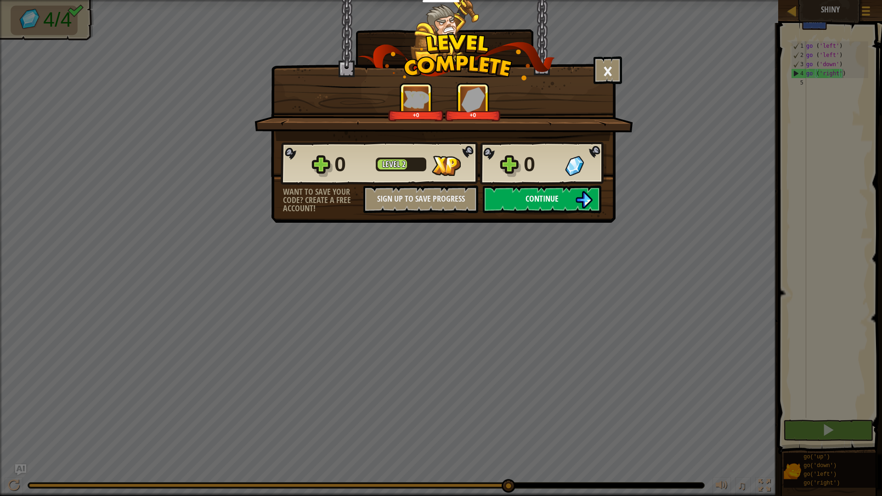
drag, startPoint x: 523, startPoint y: 185, endPoint x: 520, endPoint y: 191, distance: 6.8
click at [523, 186] on div "0 Level 2 0 Want to save your code? Create a free account! Sign Up to Save Prog…" at bounding box center [443, 177] width 344 height 72
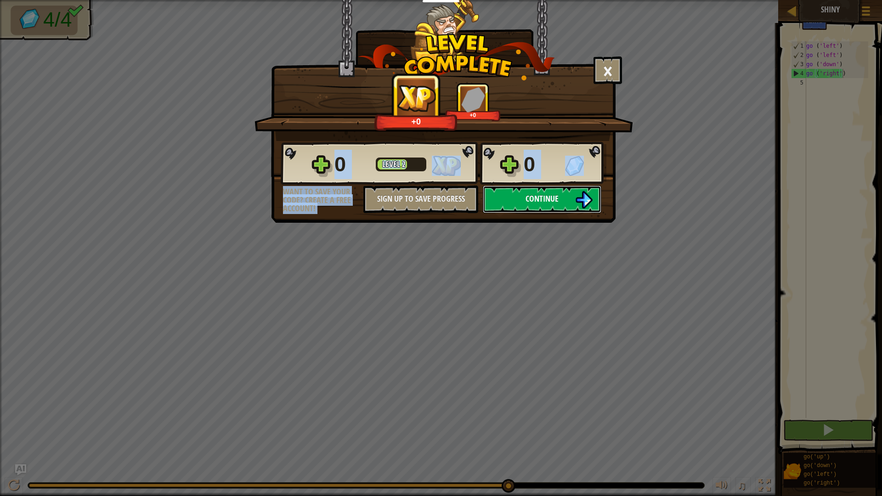
click at [513, 201] on button "Continue" at bounding box center [542, 200] width 118 height 28
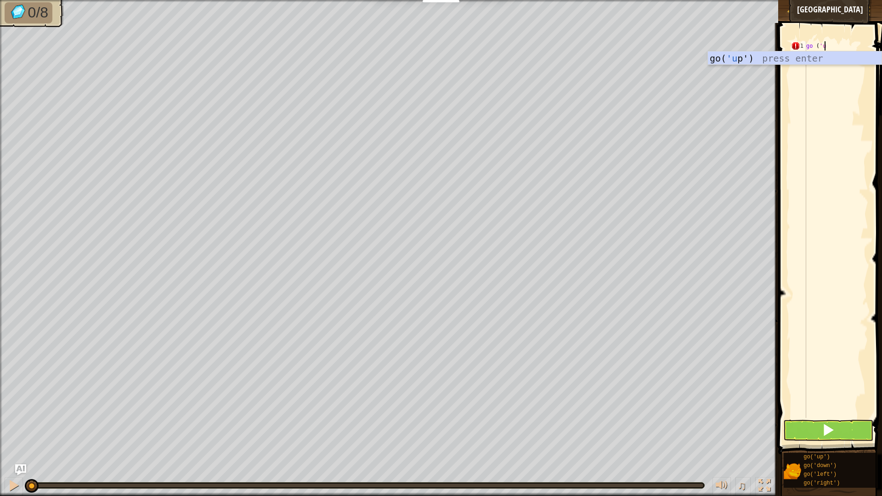
scroll to position [4, 1]
type textarea "go ('up')"
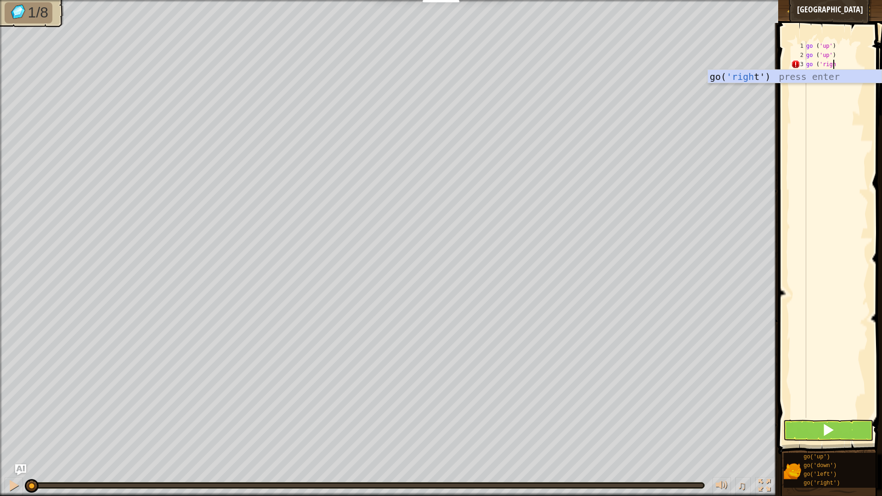
scroll to position [4, 2]
type textarea "go ('right')"
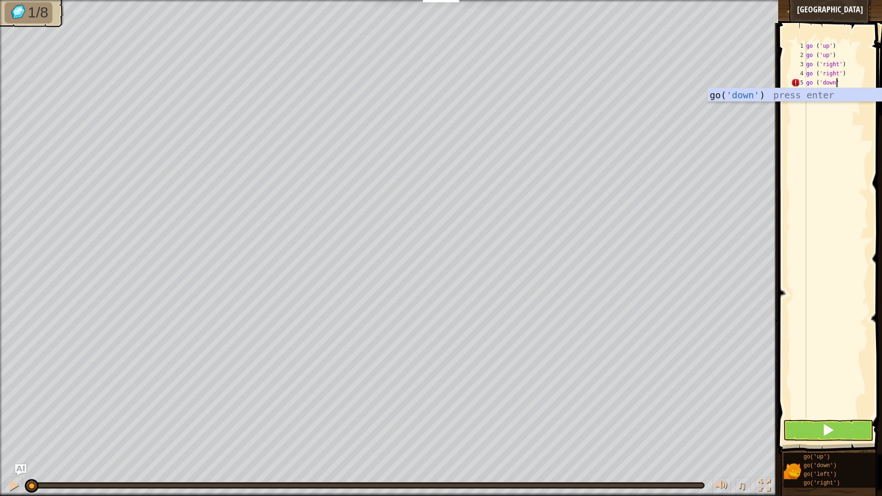
type textarea "go ('down')"
type textarea "go ('left')"
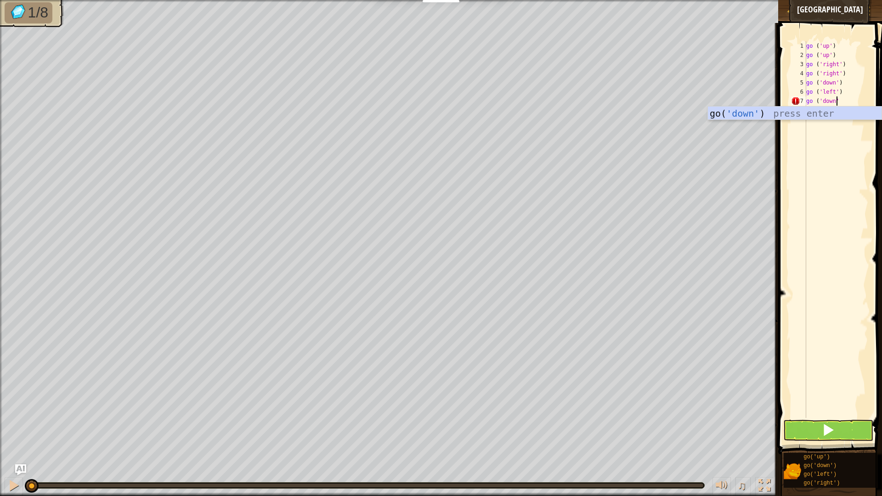
type textarea "go ('down')"
type textarea "go ('right')"
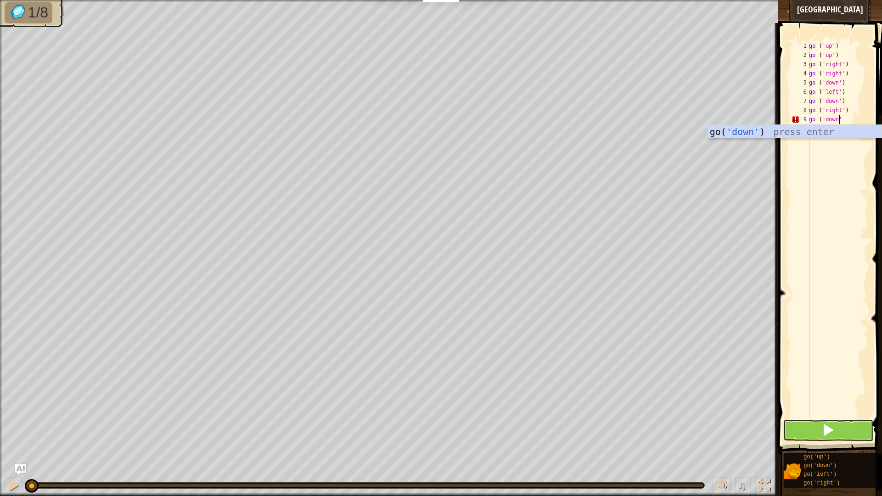
type textarea "go ('down')"
type textarea "go ('left')"
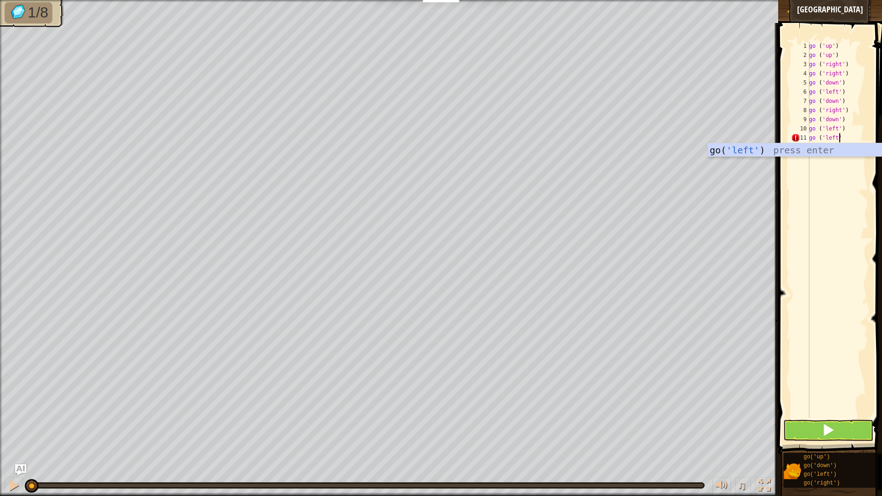
type textarea "go ('left')"
type textarea "g"
click at [809, 434] on button at bounding box center [828, 430] width 90 height 21
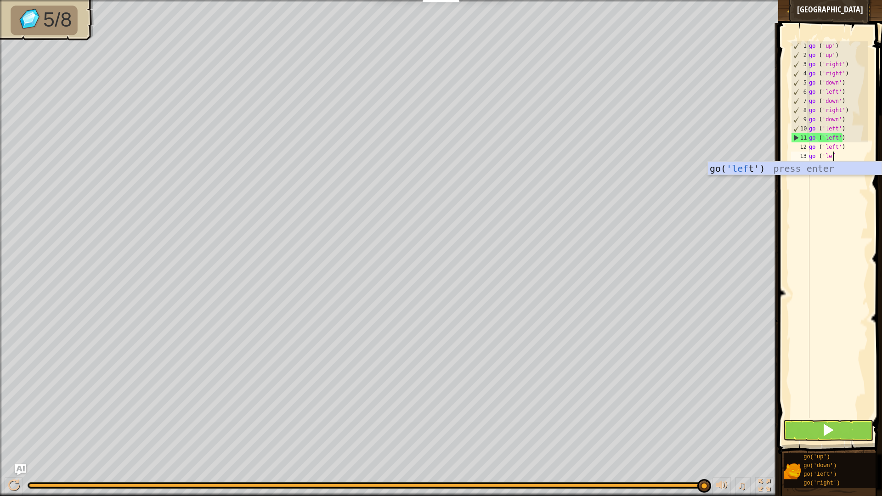
scroll to position [4, 2]
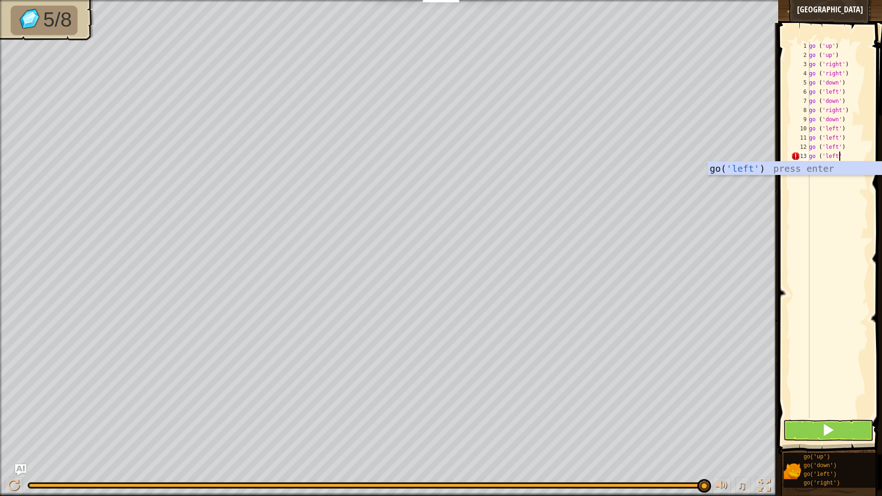
type textarea "go ('left')"
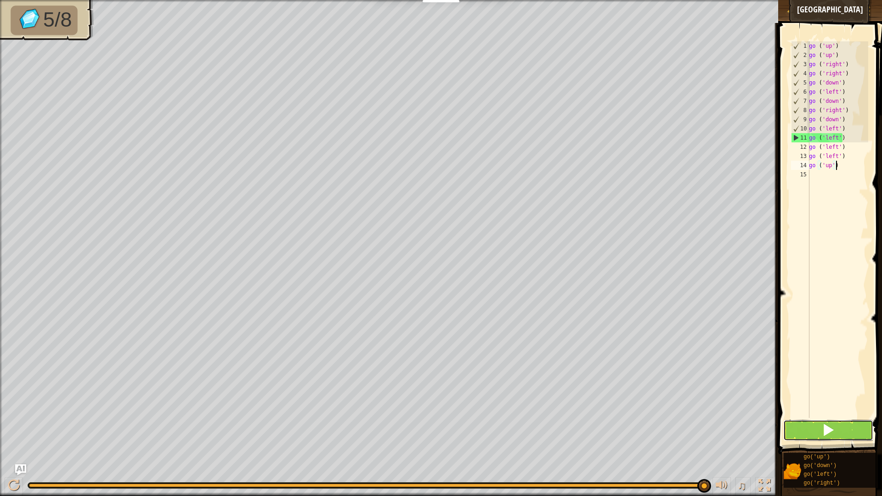
click at [836, 429] on button at bounding box center [828, 430] width 90 height 21
click at [796, 139] on div "11" at bounding box center [800, 137] width 18 height 9
drag, startPoint x: 846, startPoint y: 139, endPoint x: 810, endPoint y: 141, distance: 35.4
click at [810, 141] on div "go ( 'up' ) go ( 'up' ) go ( 'right' ) go ( 'right' ) go ( 'down' ) go ( 'left'…" at bounding box center [837, 238] width 61 height 395
click at [828, 139] on div "go ( 'up' ) go ( 'up' ) go ( 'right' ) go ( 'right' ) go ( 'down' ) go ( 'left'…" at bounding box center [837, 229] width 61 height 377
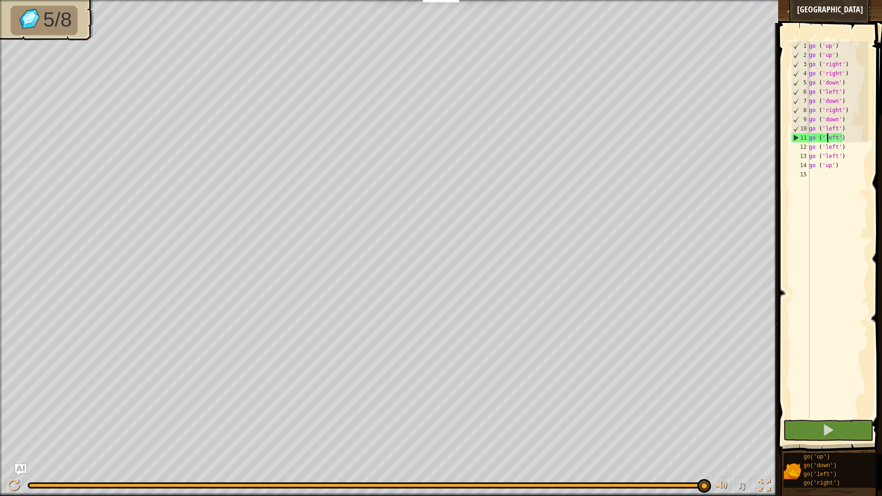
click at [842, 136] on div "go ( 'up' ) go ( 'up' ) go ( 'right' ) go ( 'right' ) go ( 'down' ) go ( 'left'…" at bounding box center [837, 238] width 61 height 395
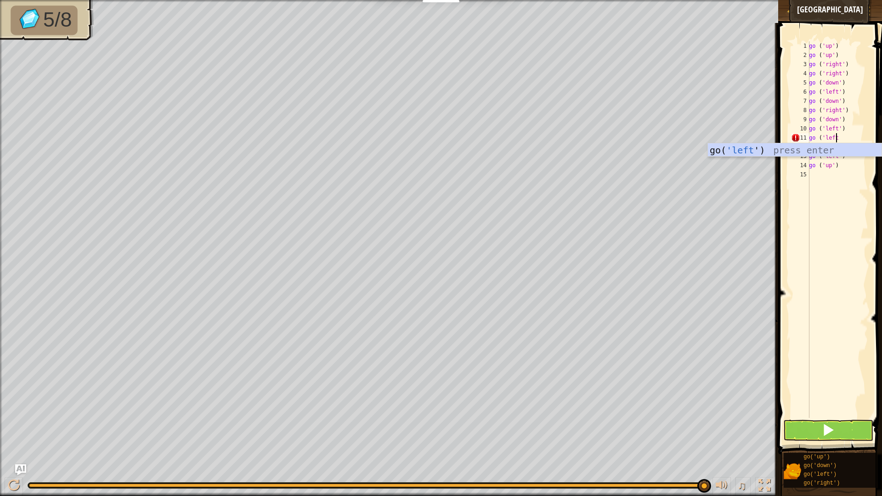
scroll to position [4, 2]
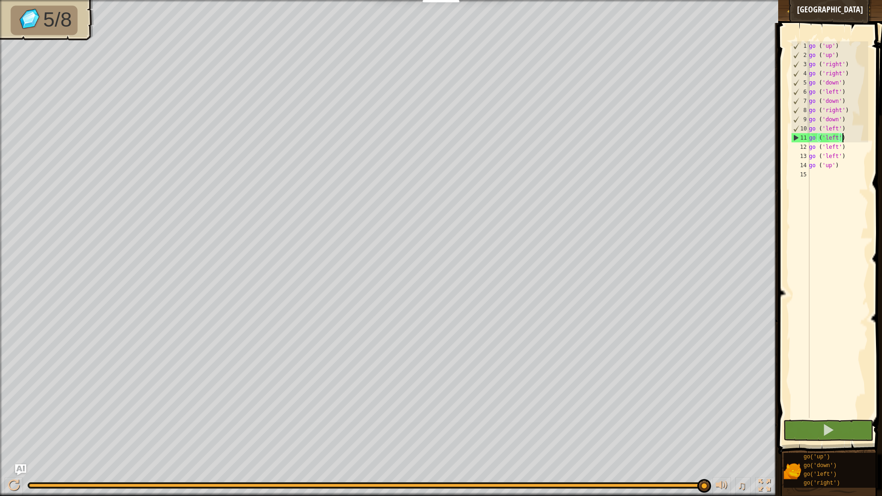
click at [846, 137] on div "go ( 'up' ) go ( 'up' ) go ( 'right' ) go ( 'right' ) go ( 'down' ) go ( 'left'…" at bounding box center [837, 238] width 61 height 395
click at [846, 137] on div "go ( 'up' ) go ( 'up' ) go ( 'right' ) go ( 'right' ) go ( 'down' ) go ( 'left'…" at bounding box center [837, 229] width 61 height 377
click at [796, 138] on div "11" at bounding box center [800, 137] width 18 height 9
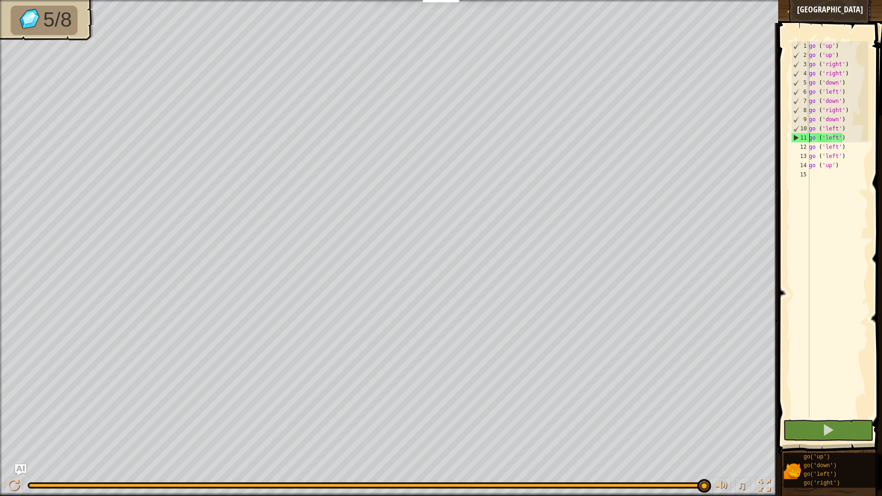
type textarea "go ('up')"
click at [796, 138] on div "11" at bounding box center [800, 137] width 18 height 9
click at [828, 434] on button at bounding box center [828, 430] width 90 height 21
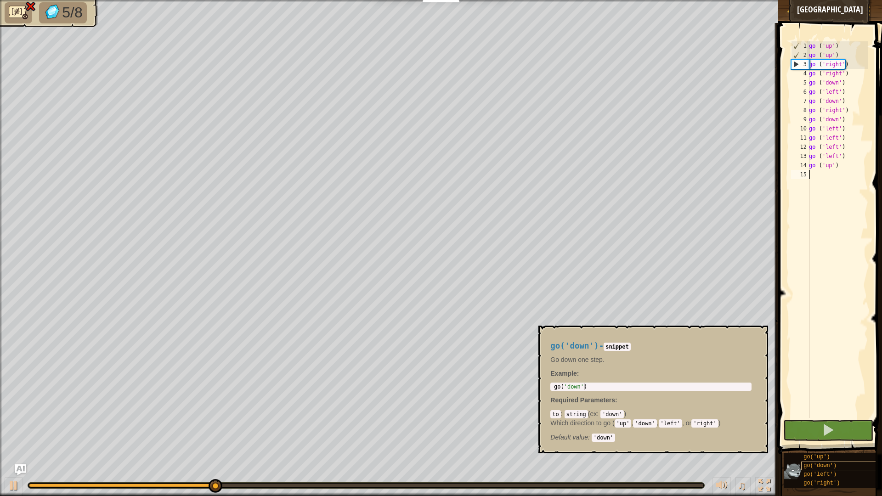
scroll to position [0, 0]
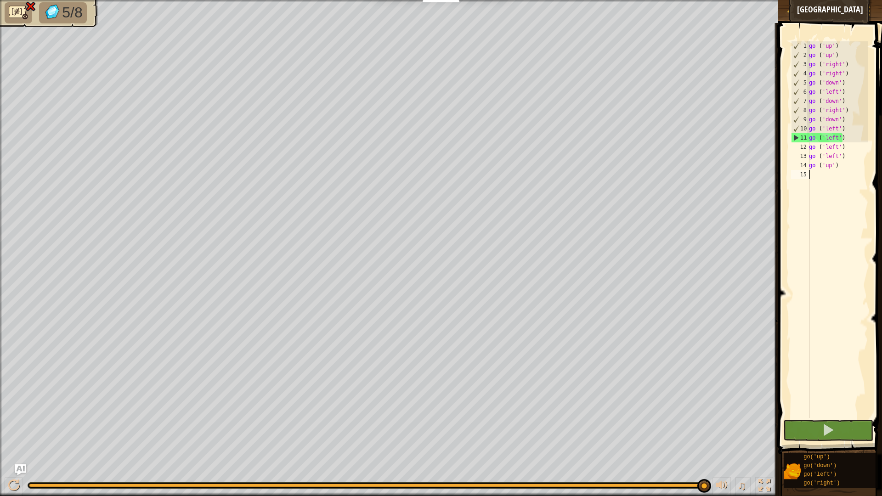
click at [27, 6] on img at bounding box center [31, 6] width 12 height 11
drag, startPoint x: 840, startPoint y: 164, endPoint x: 807, endPoint y: 139, distance: 41.5
click at [807, 139] on div "go ('up') 1 2 3 4 5 6 7 8 9 10 11 12 13 14 15 go ( 'up' ) go ( 'up' ) go ( 'rig…" at bounding box center [828, 229] width 79 height 377
type textarea "go ('left') go ('left')"
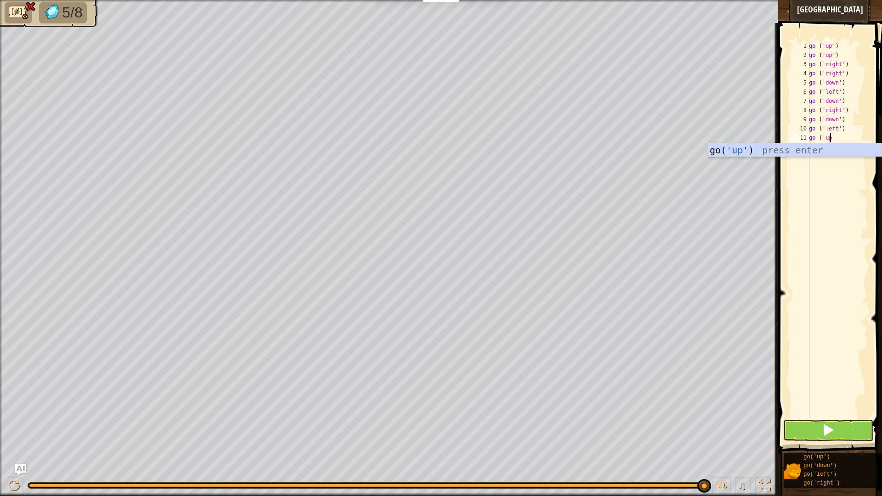
scroll to position [4, 1]
type textarea "go ('up')"
type textarea "go ('left')"
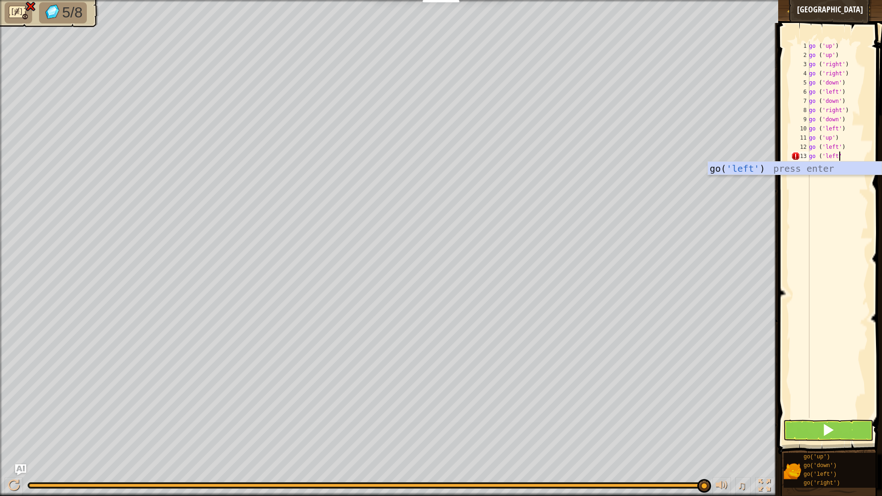
type textarea "go ('left')"
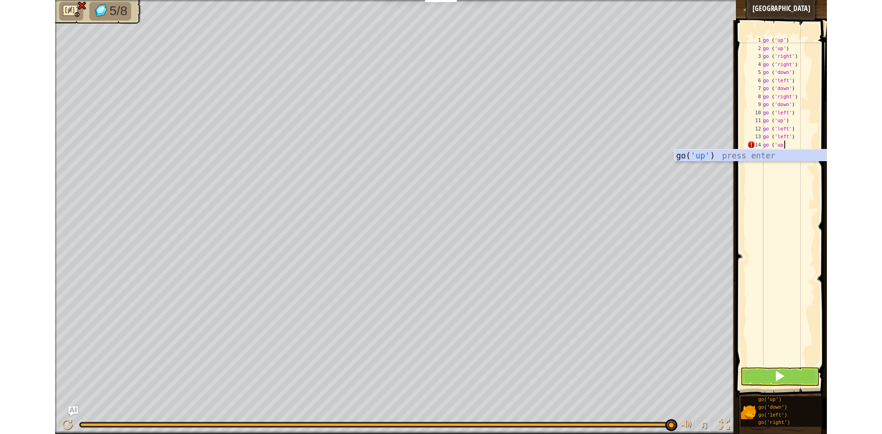
scroll to position [4, 2]
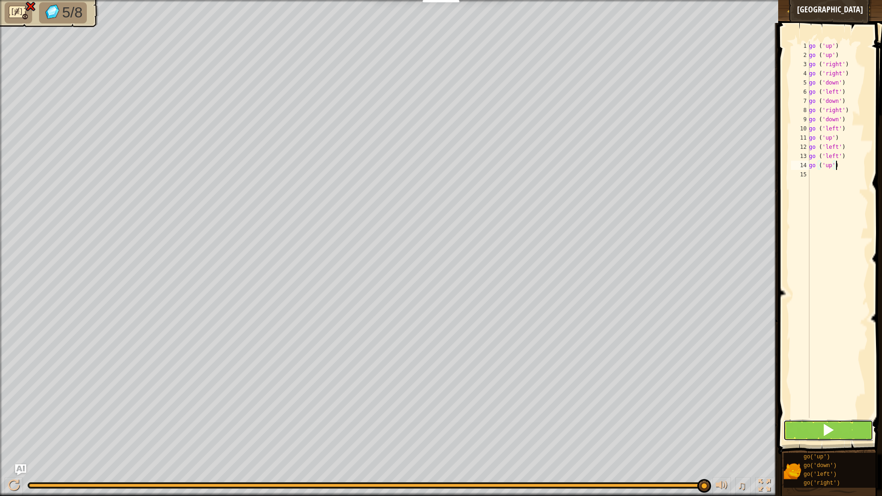
click at [818, 434] on button at bounding box center [828, 430] width 90 height 21
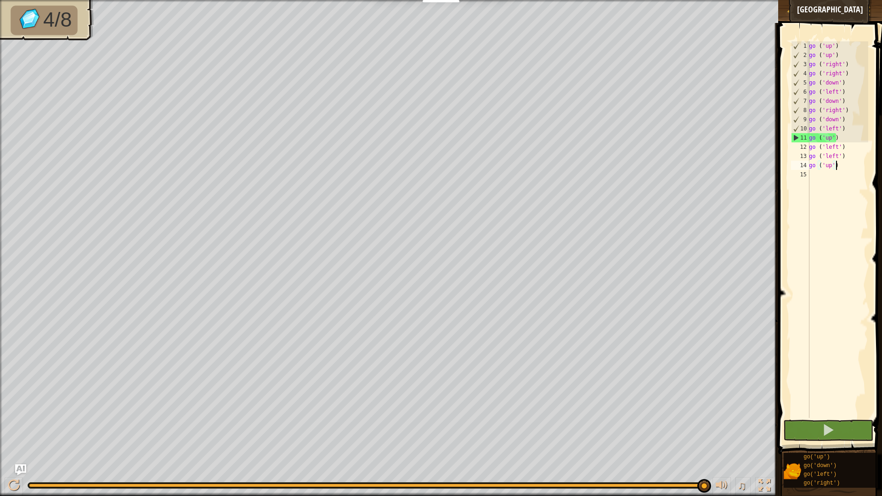
click at [833, 9] on button "Sign Up" at bounding box center [837, 10] width 23 height 11
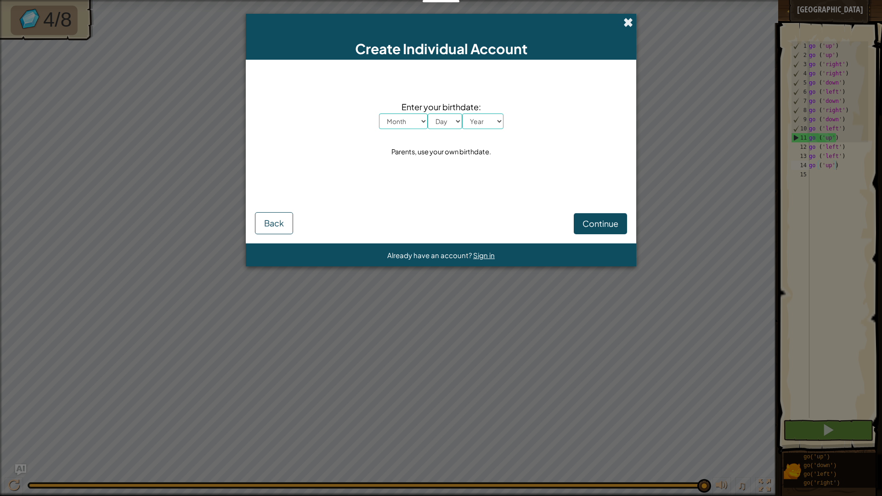
click at [626, 18] on span at bounding box center [628, 22] width 10 height 10
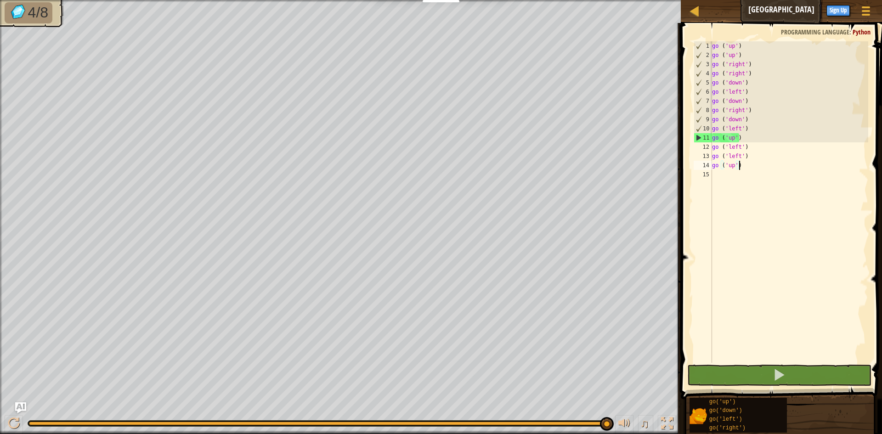
drag, startPoint x: 354, startPoint y: 1, endPoint x: 691, endPoint y: 124, distance: 358.1
click at [694, 124] on div "9" at bounding box center [703, 119] width 18 height 9
type textarea "go ('down')"
